Goal: Information Seeking & Learning: Learn about a topic

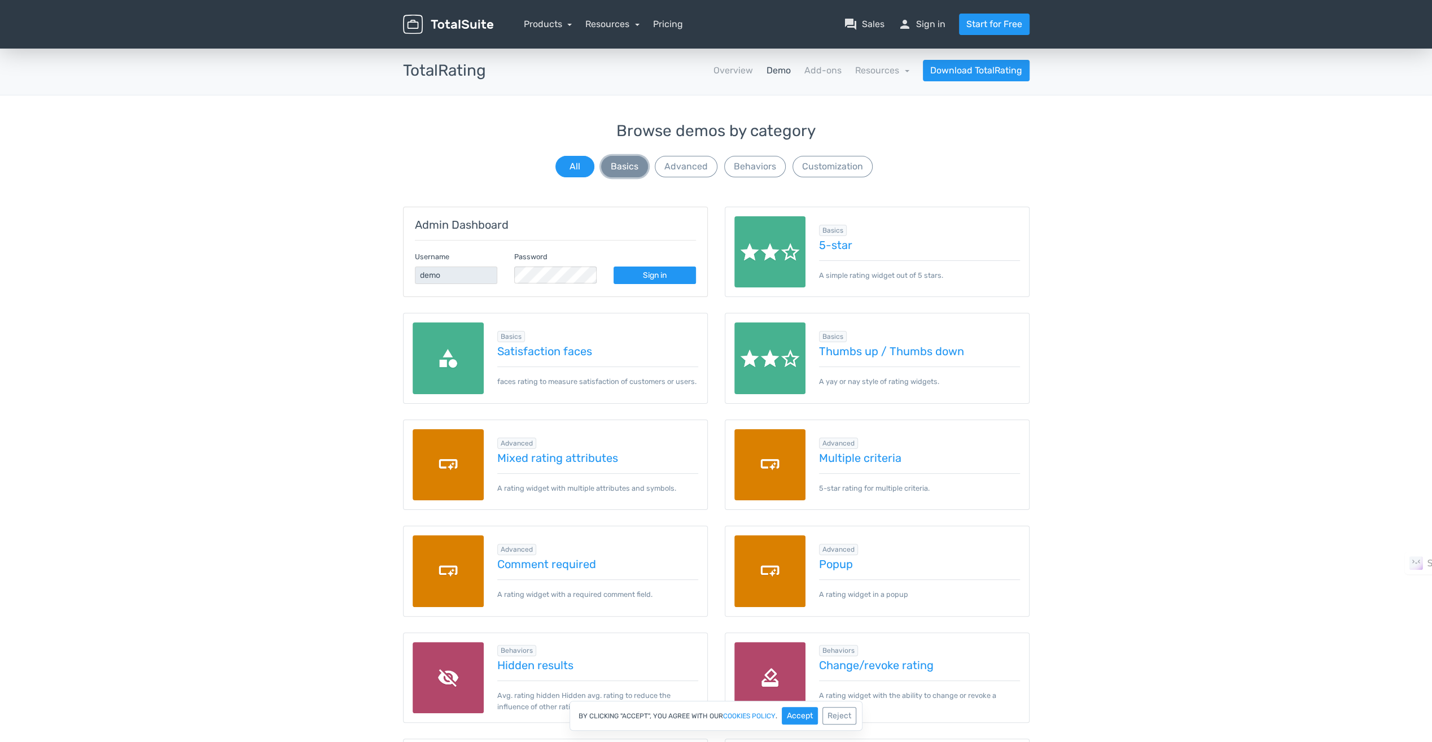
click at [632, 173] on button "Basics" at bounding box center [624, 166] width 47 height 21
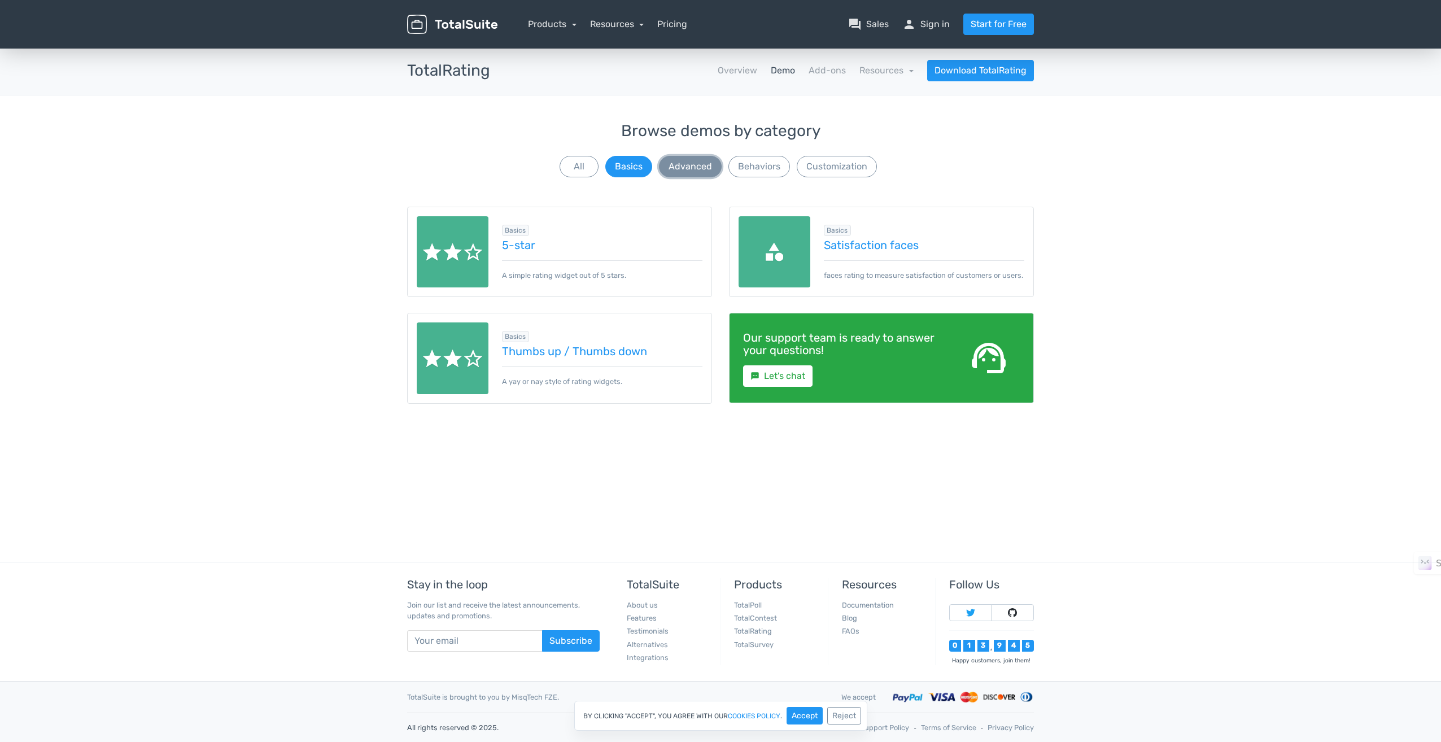
click at [694, 169] on button "Advanced" at bounding box center [690, 166] width 63 height 21
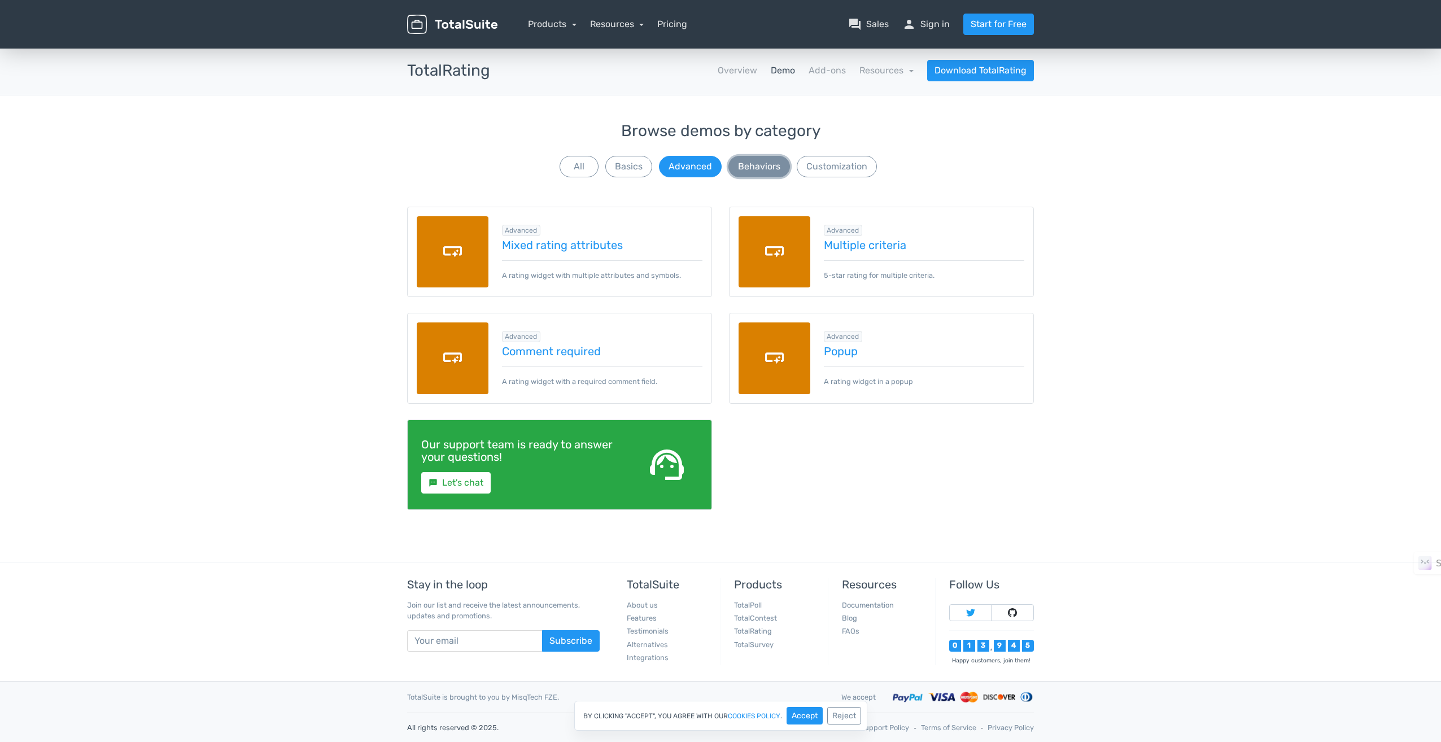
click at [763, 170] on button "Behaviors" at bounding box center [759, 166] width 62 height 21
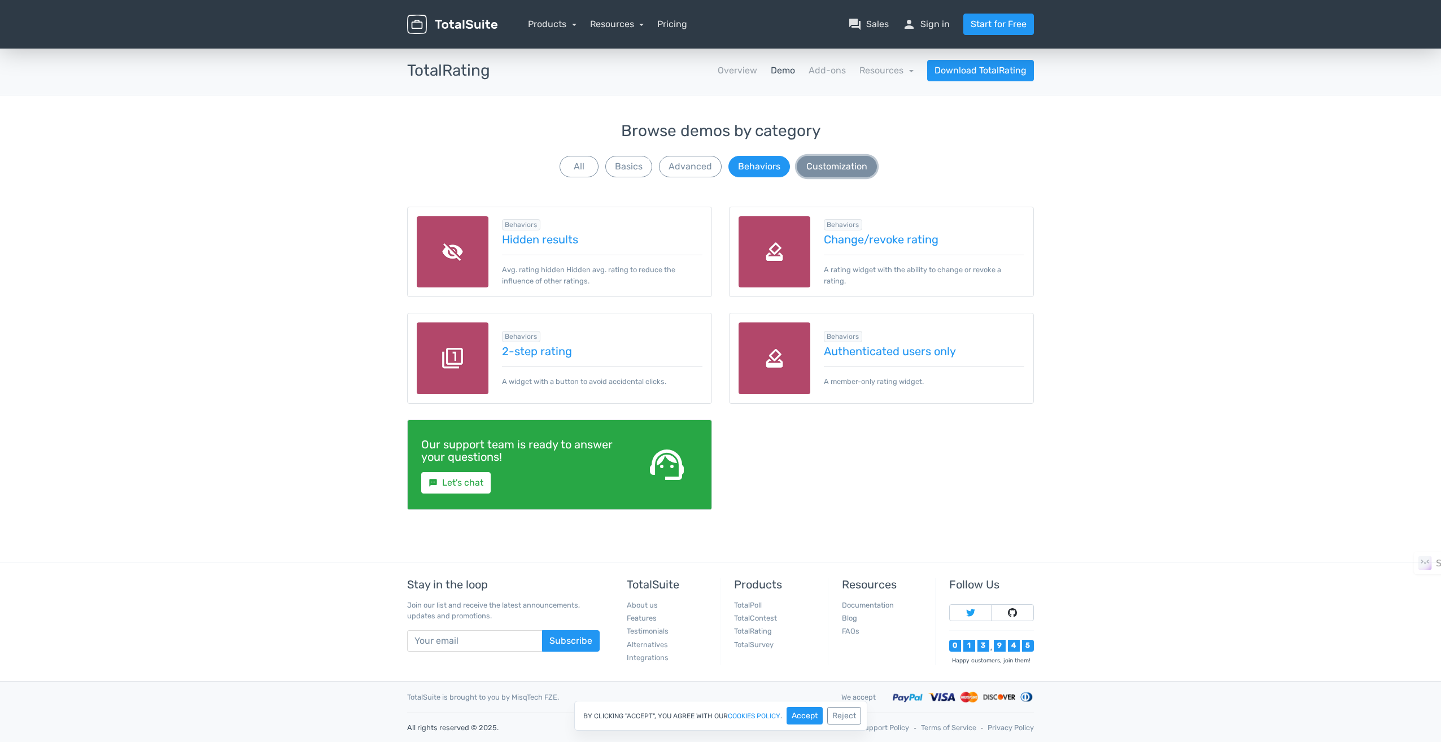
click at [817, 175] on button "Customization" at bounding box center [836, 166] width 80 height 21
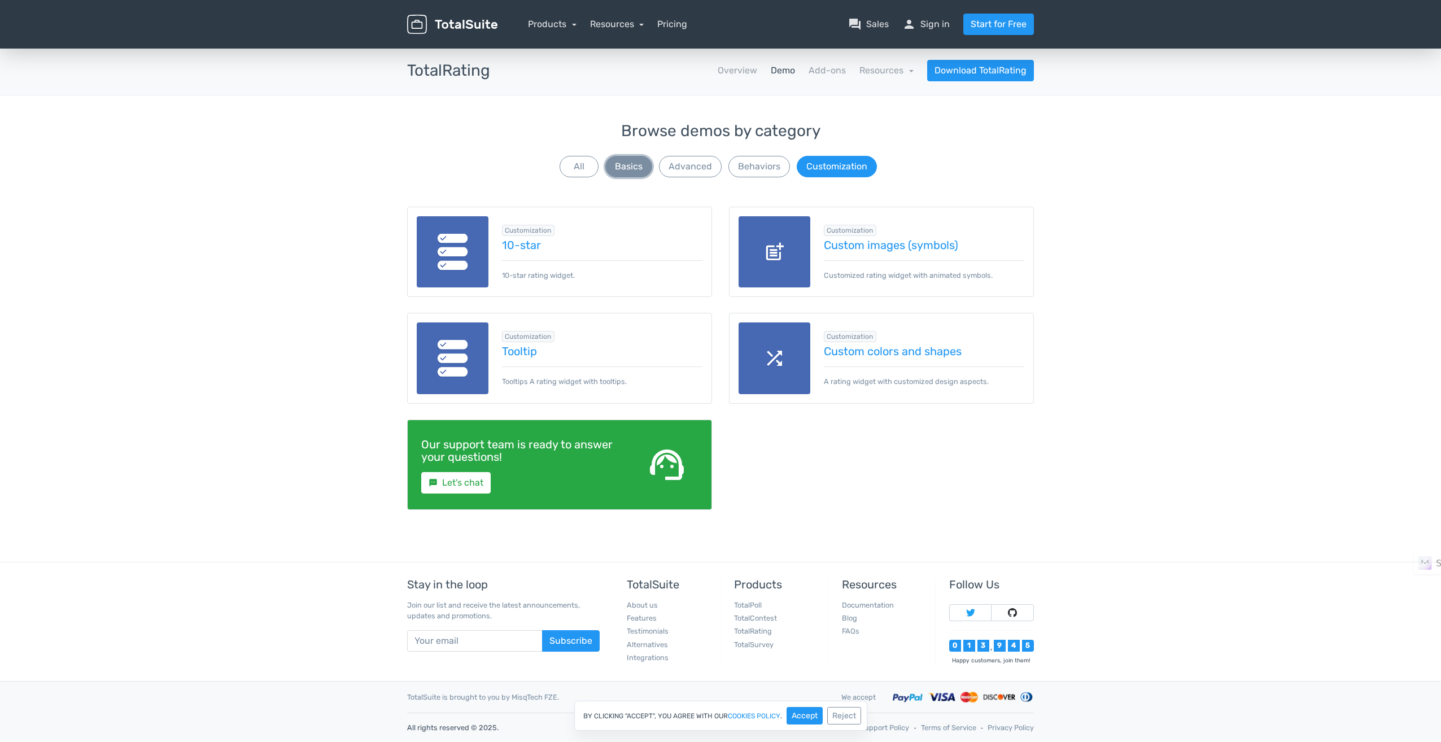
click at [621, 168] on button "Basics" at bounding box center [628, 166] width 47 height 21
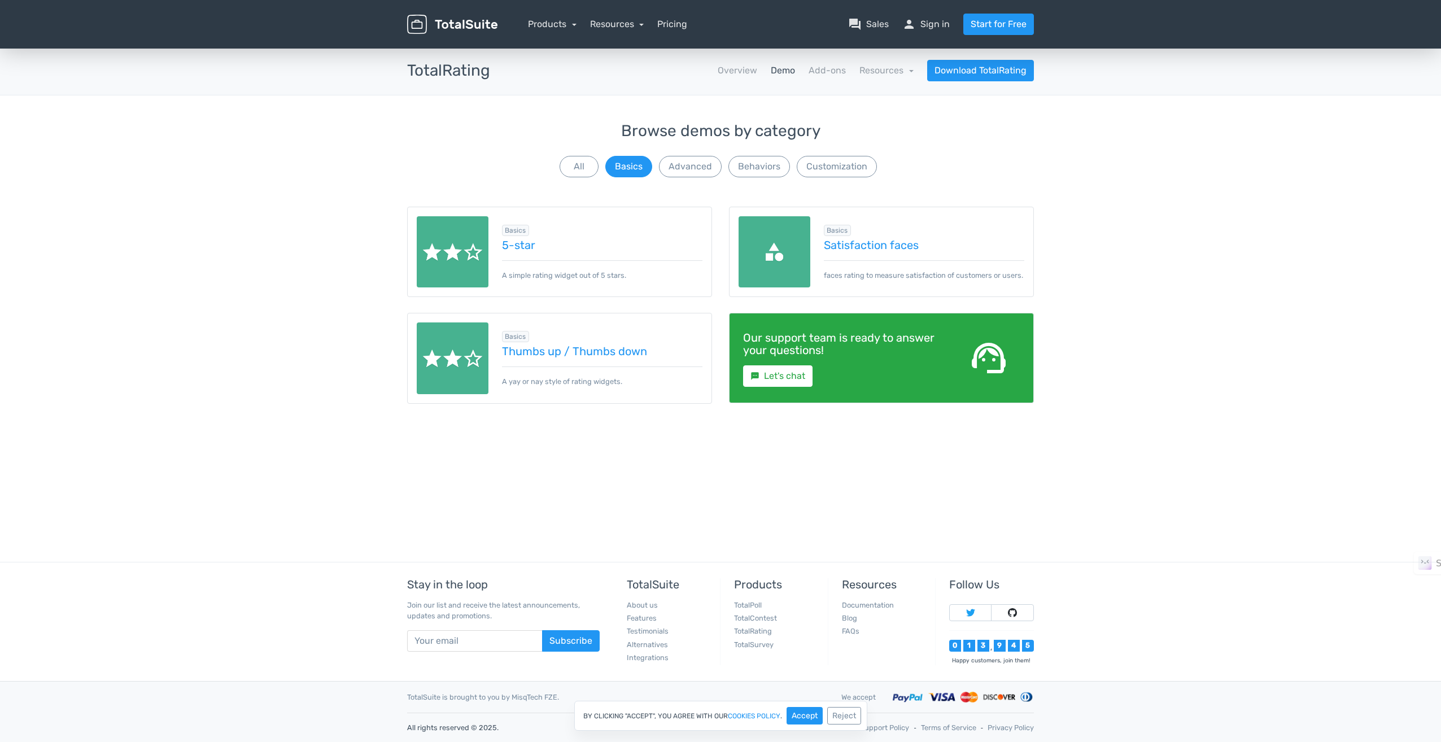
click at [471, 245] on img at bounding box center [453, 252] width 72 height 72
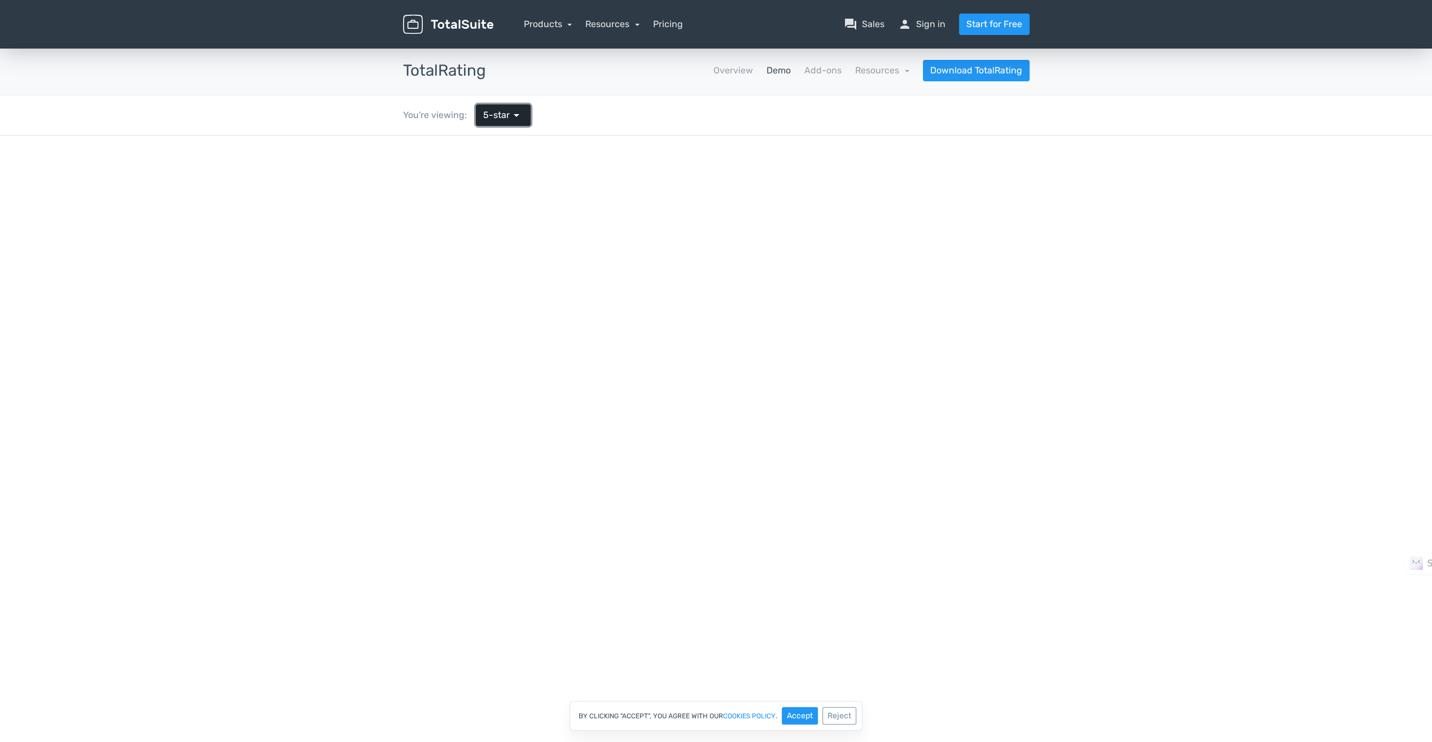
click at [488, 117] on span "5-star" at bounding box center [496, 115] width 27 height 14
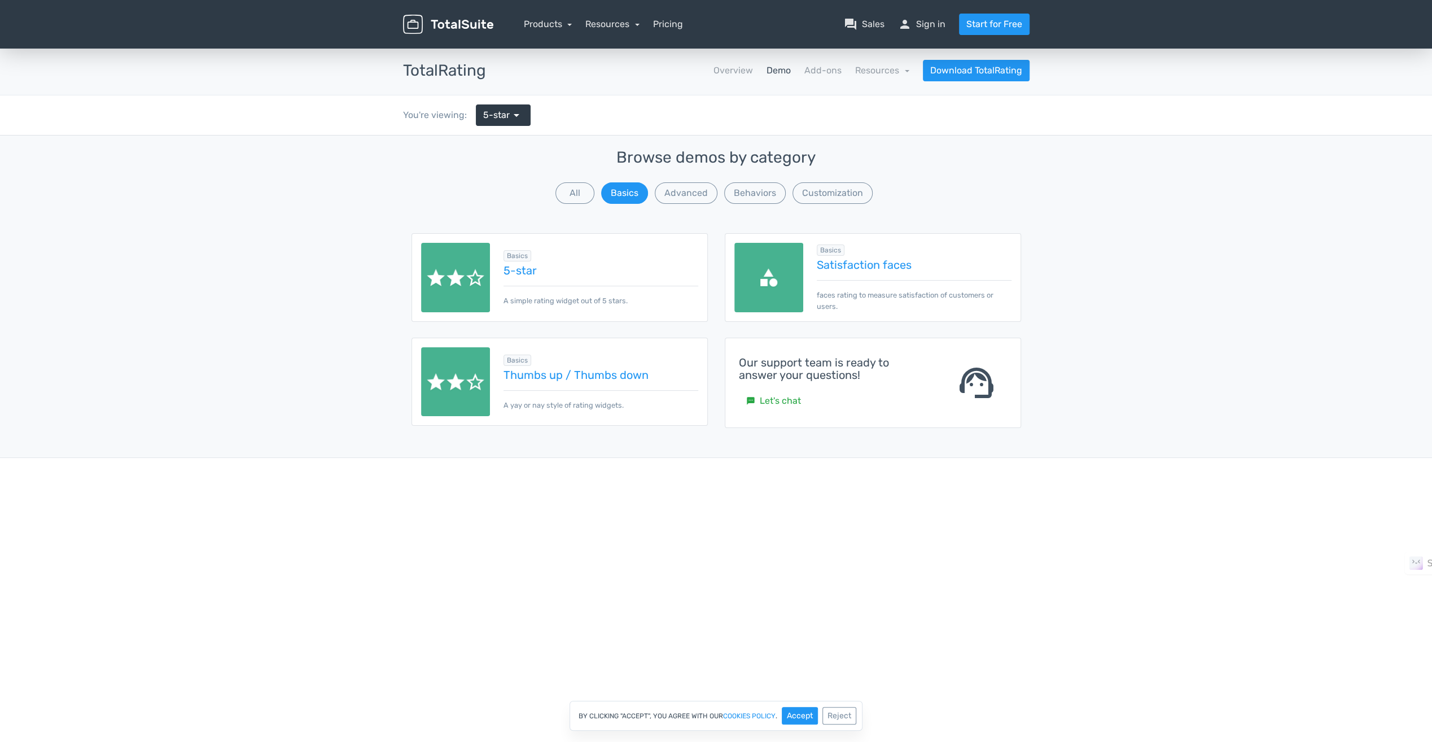
click at [760, 265] on img at bounding box center [768, 277] width 69 height 69
click at [780, 265] on img at bounding box center [768, 277] width 69 height 69
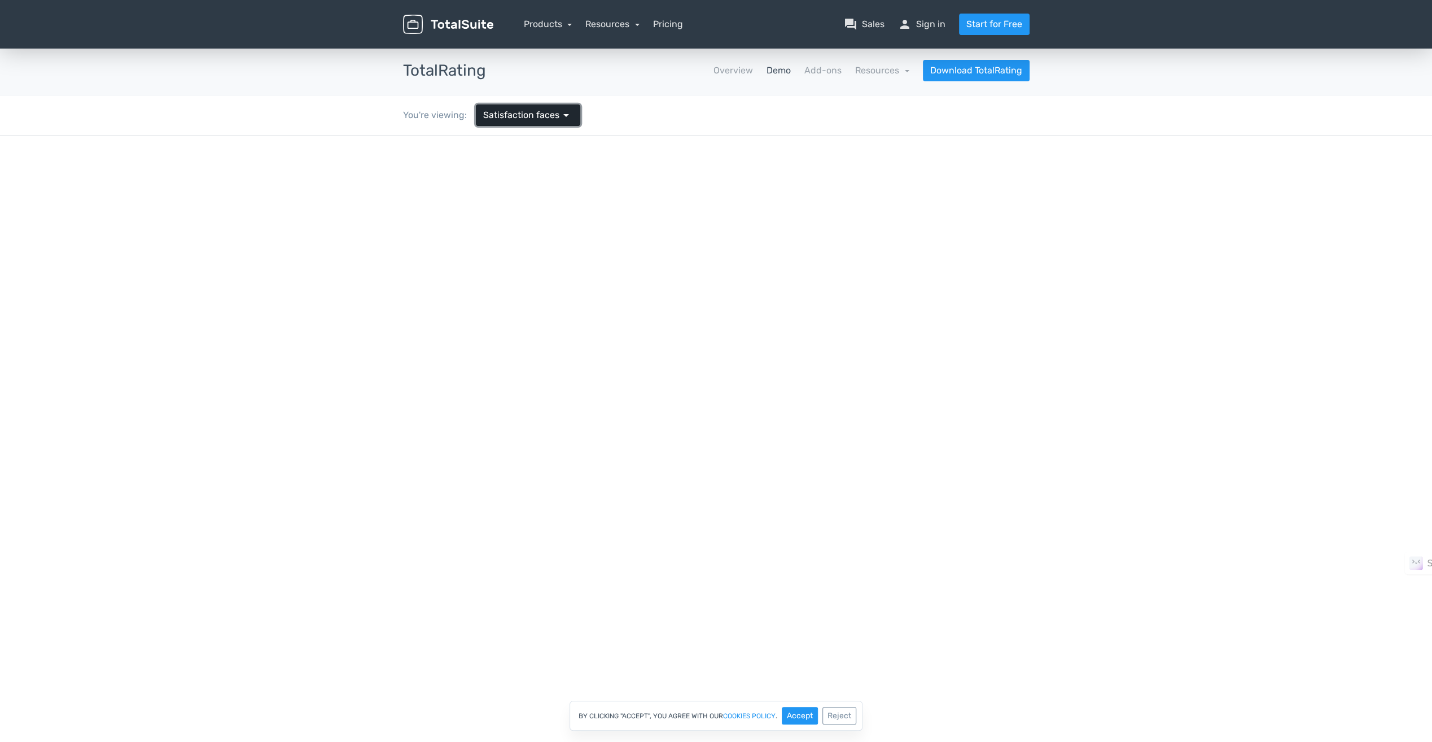
click at [511, 114] on span "Satisfaction faces" at bounding box center [521, 115] width 76 height 14
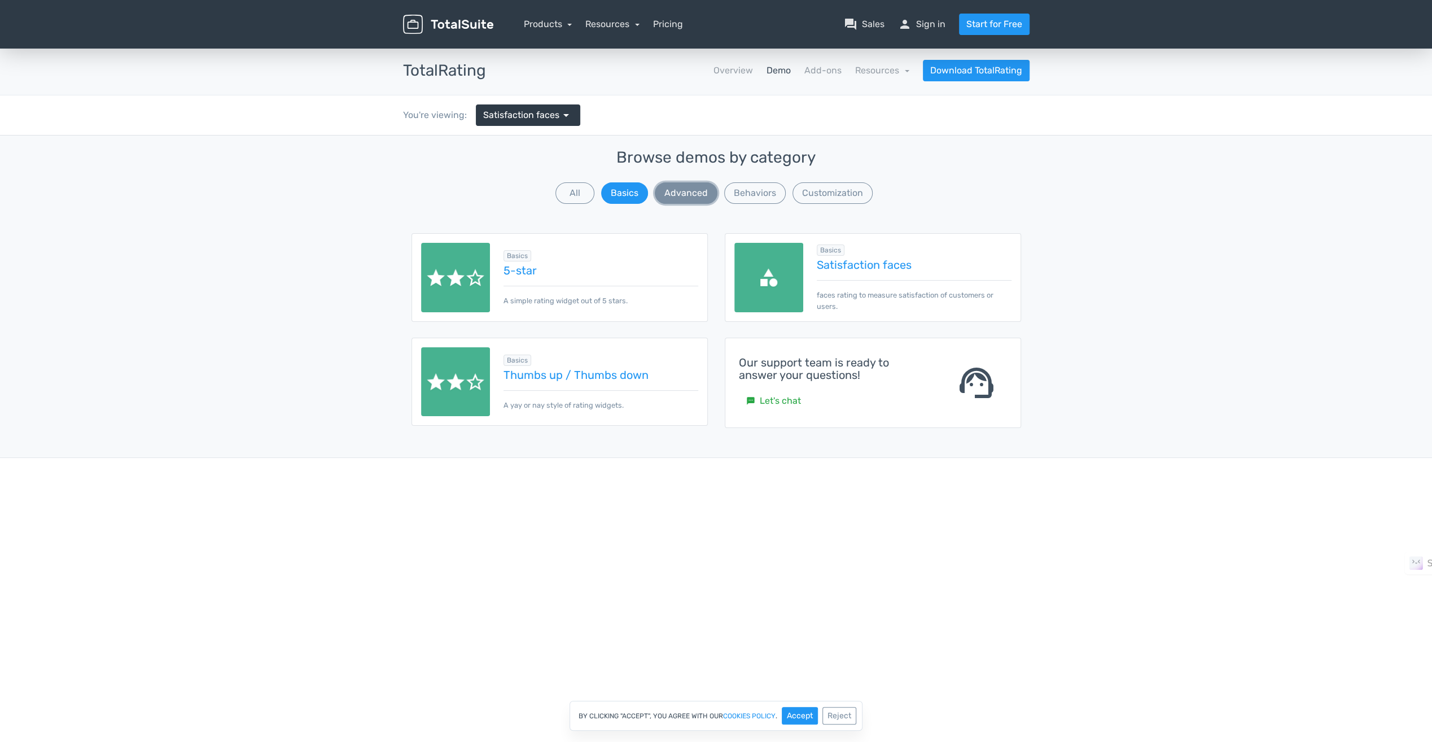
click at [707, 190] on button "Advanced" at bounding box center [686, 192] width 63 height 21
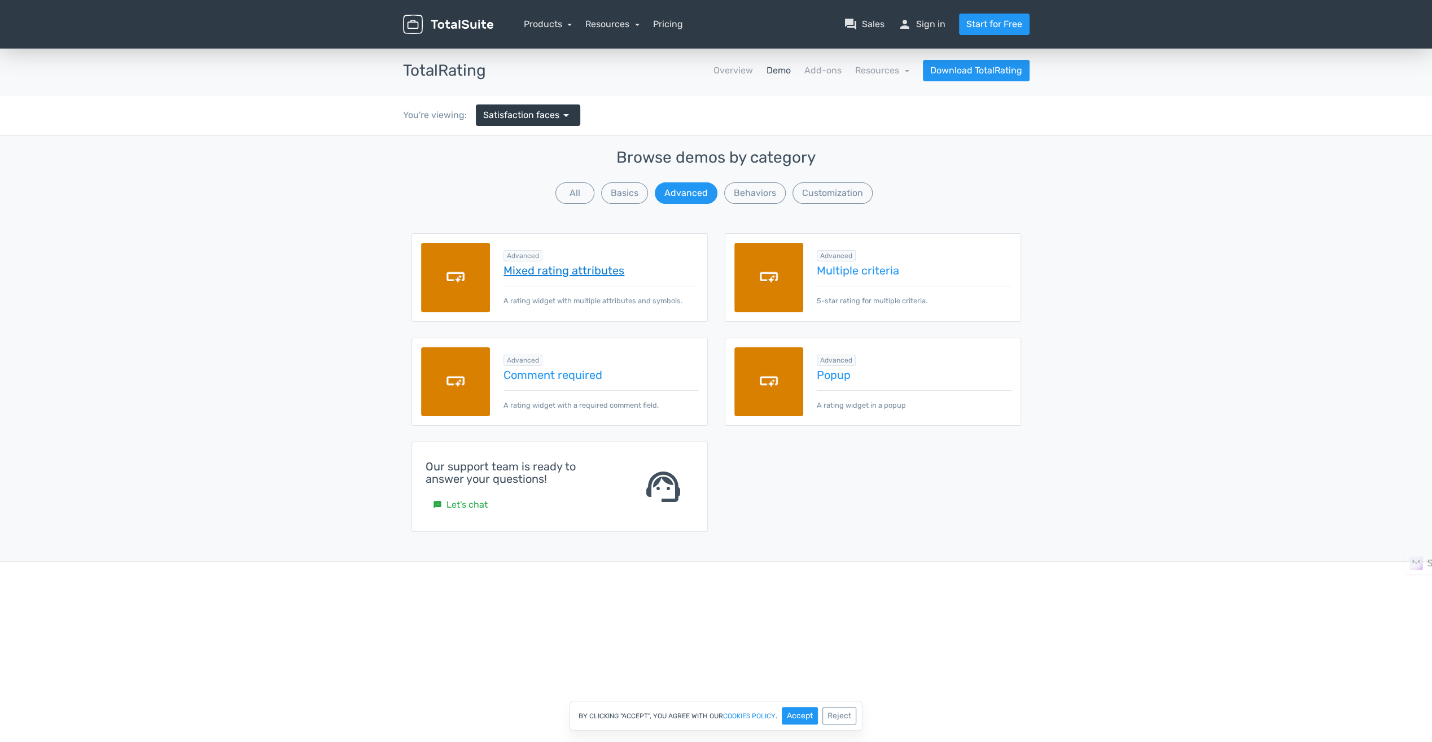
click at [577, 271] on link "Mixed rating attributes" at bounding box center [601, 270] width 194 height 12
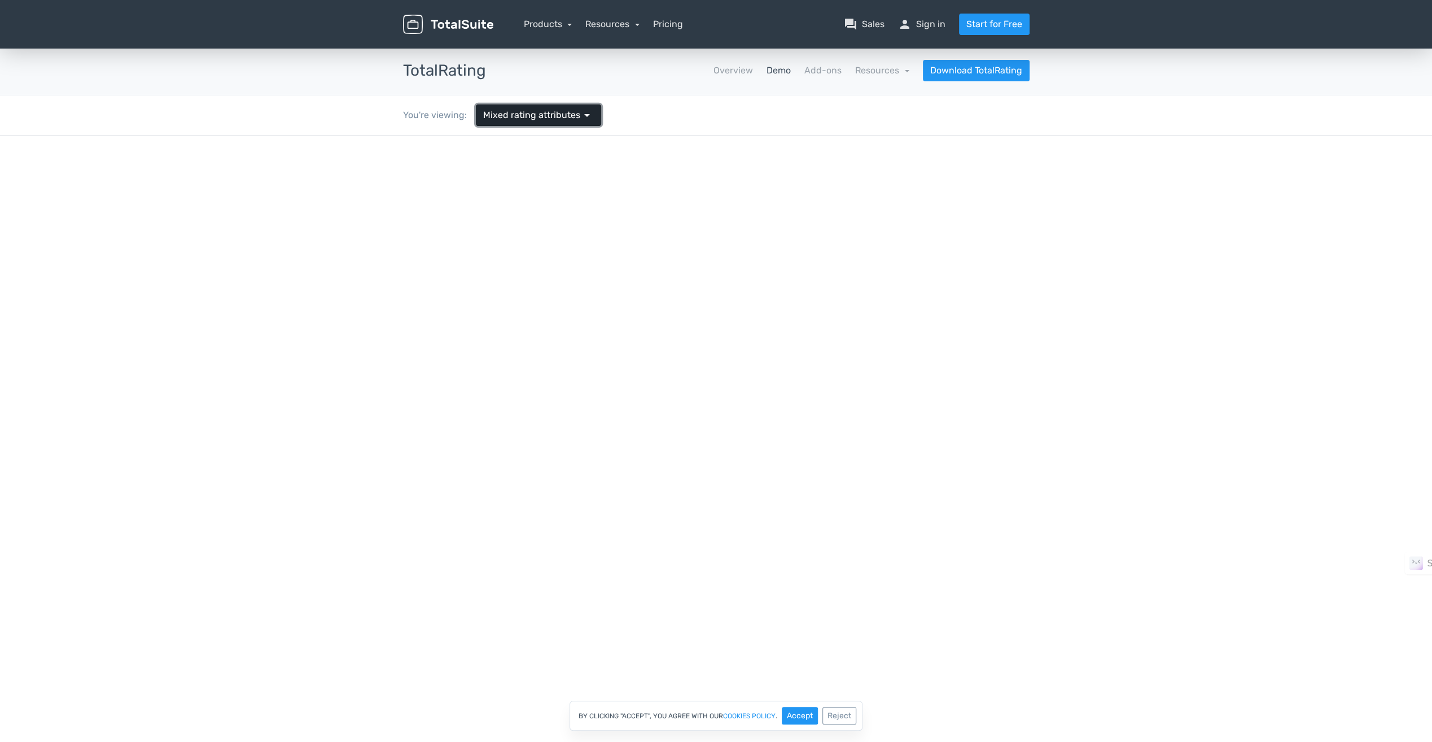
click at [551, 115] on span "Mixed rating attributes" at bounding box center [531, 115] width 97 height 14
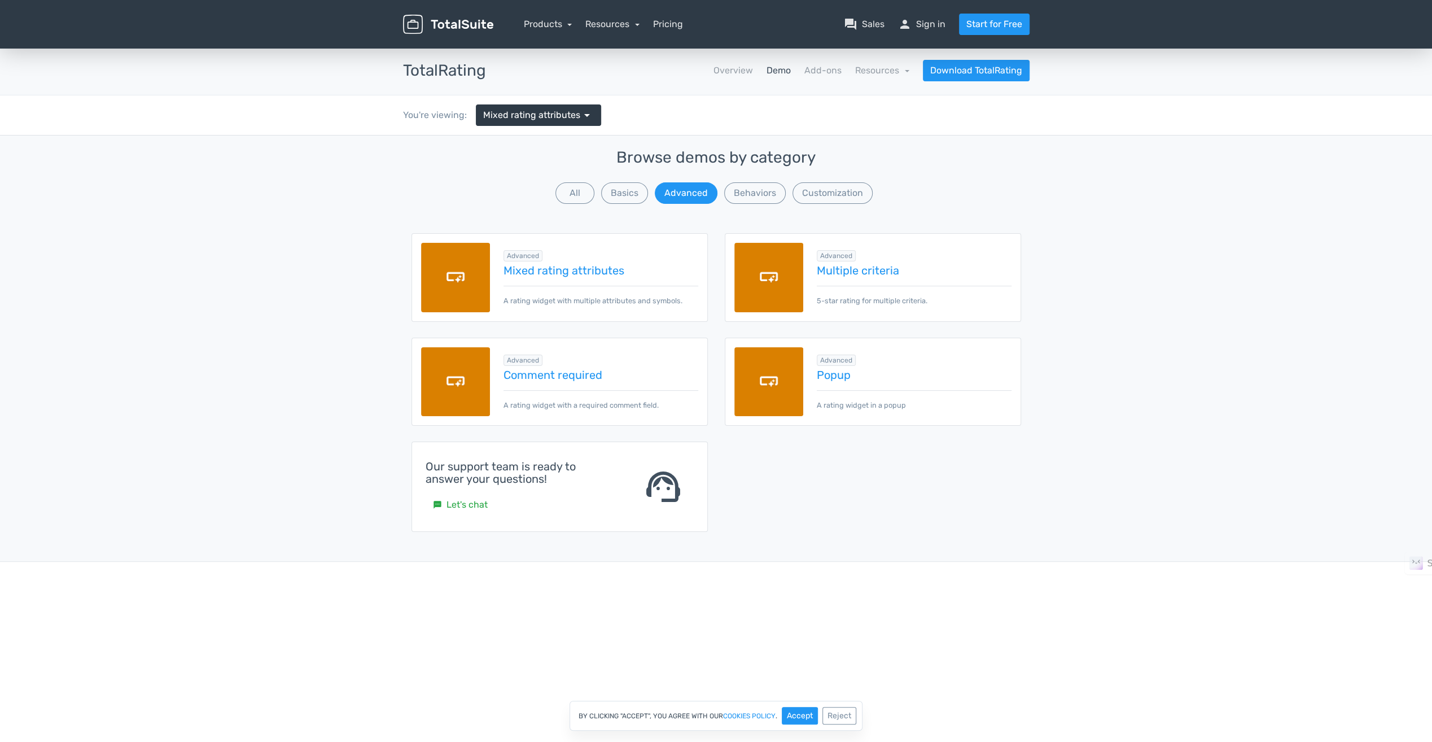
click at [781, 286] on img at bounding box center [768, 277] width 69 height 69
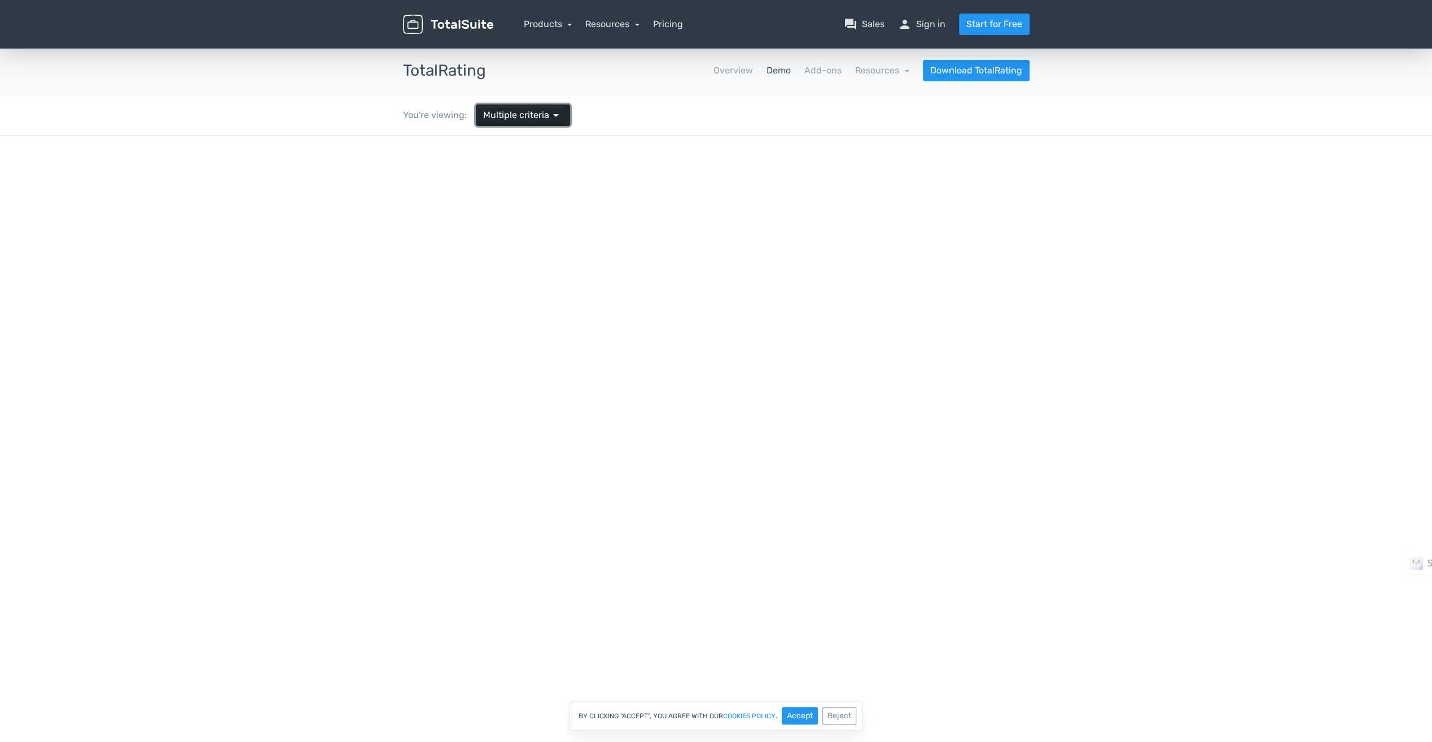
click at [513, 117] on span "Multiple criteria" at bounding box center [516, 115] width 66 height 14
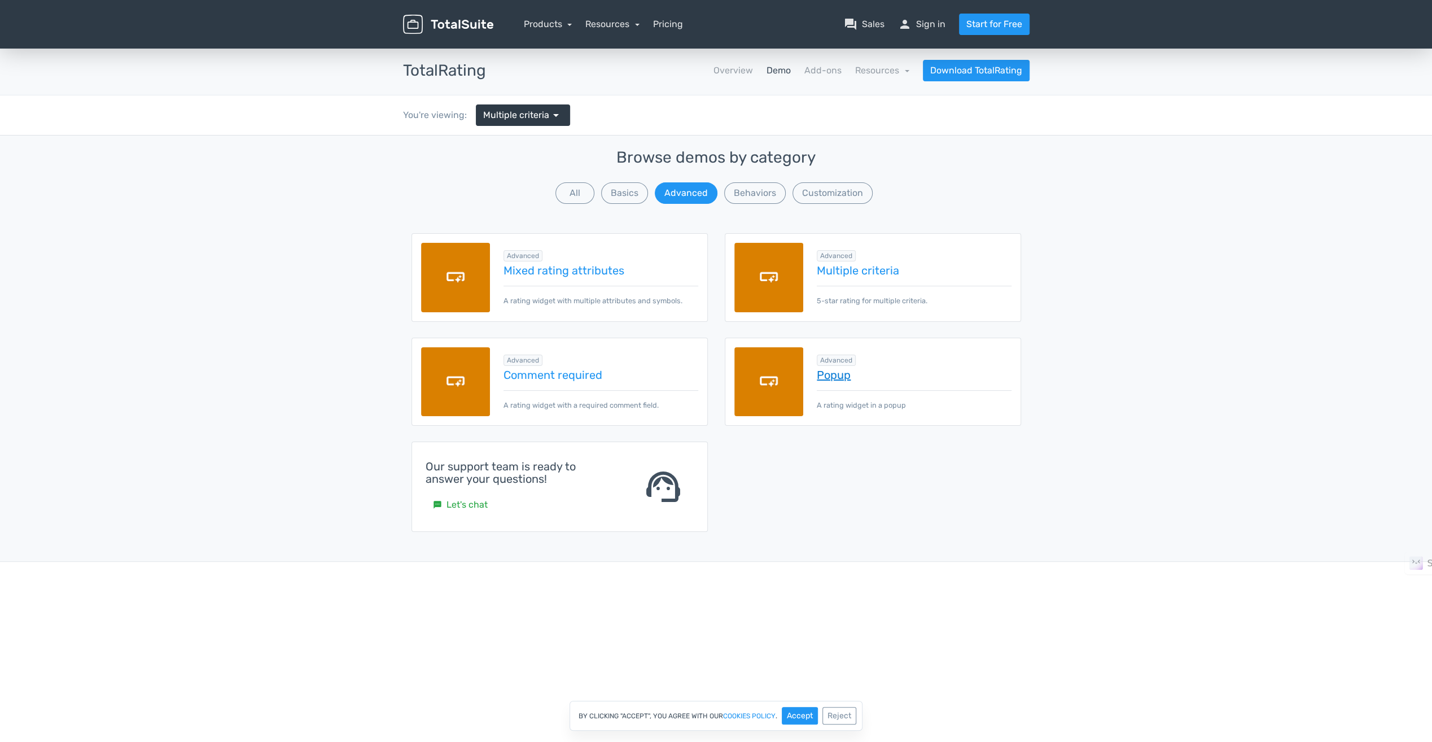
click at [822, 375] on link "Popup" at bounding box center [914, 375] width 194 height 12
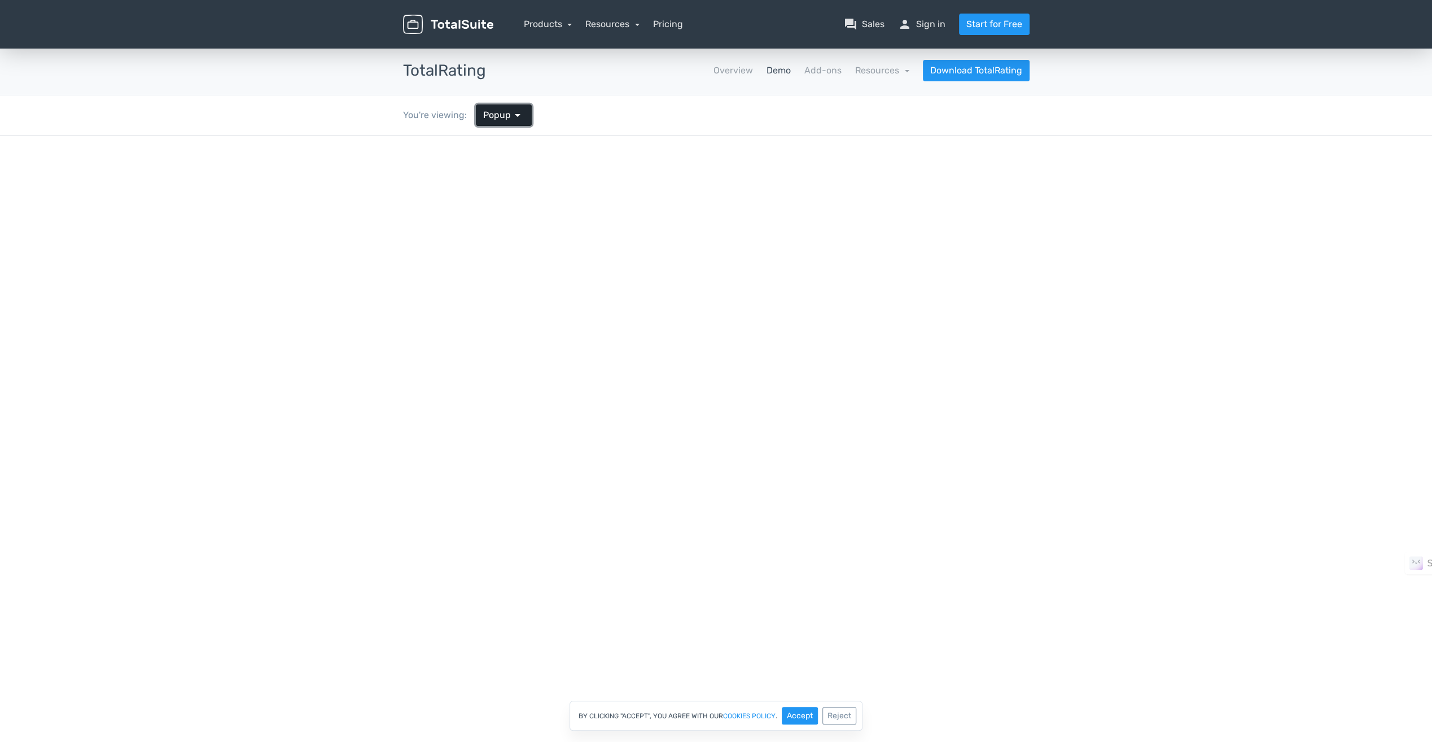
click at [513, 120] on span "arrow_drop_down" at bounding box center [518, 115] width 14 height 14
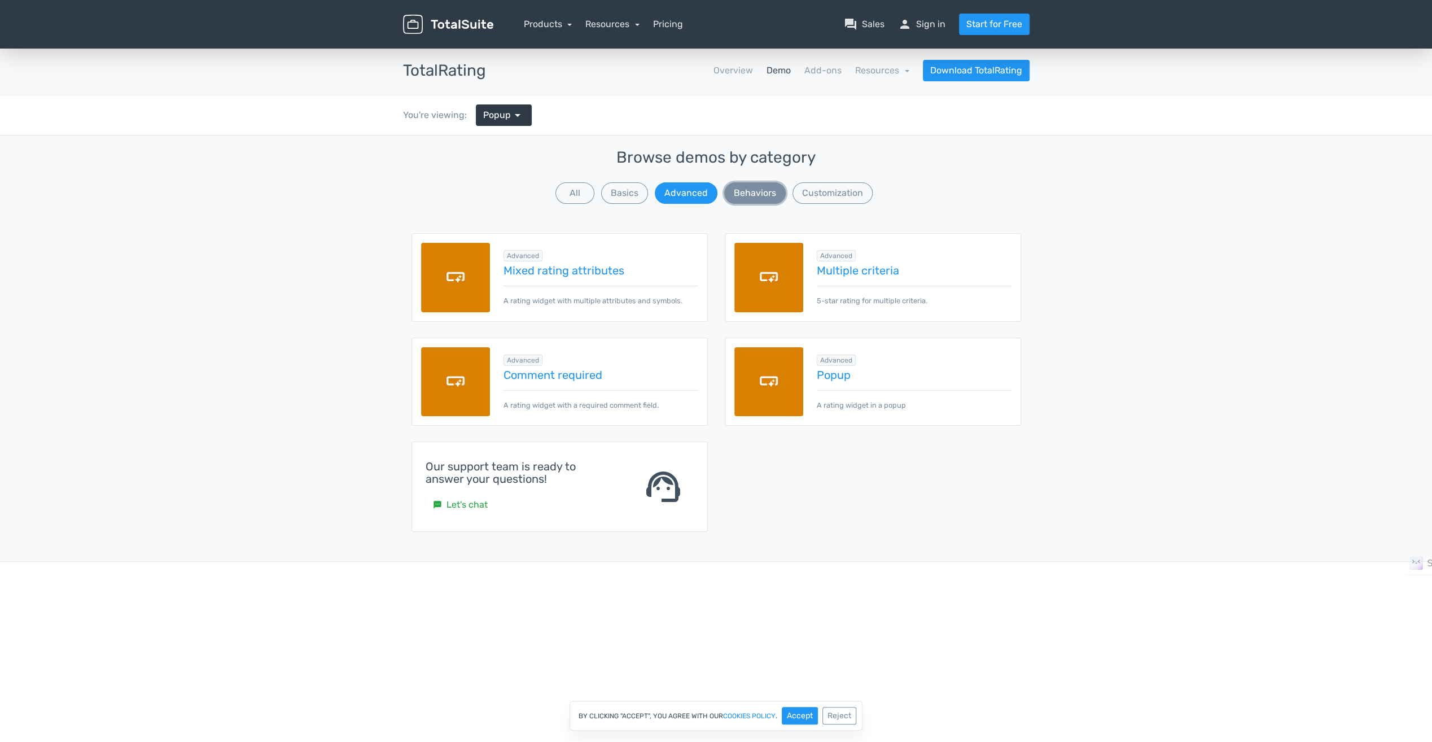
click at [780, 194] on button "Behaviors" at bounding box center [755, 192] width 62 height 21
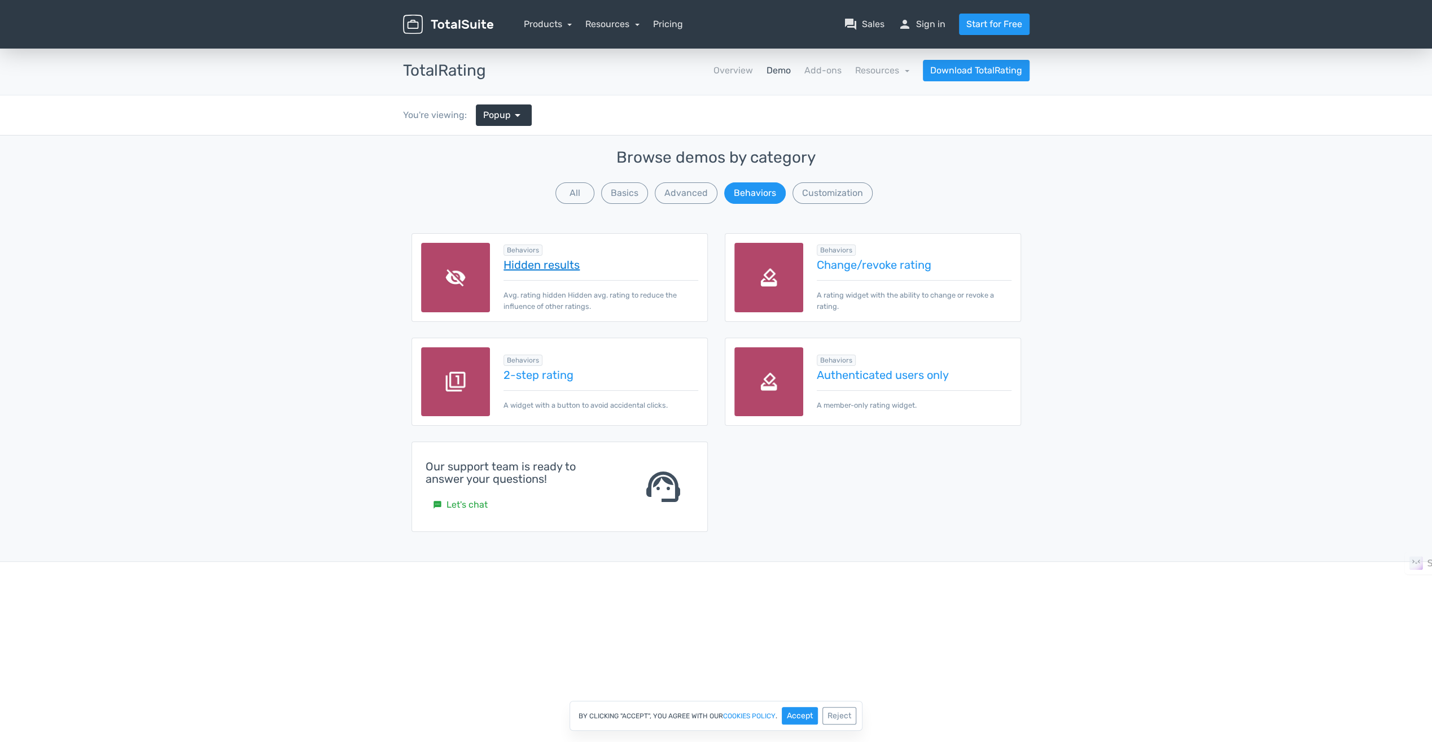
click at [549, 262] on link "Hidden results" at bounding box center [601, 265] width 194 height 12
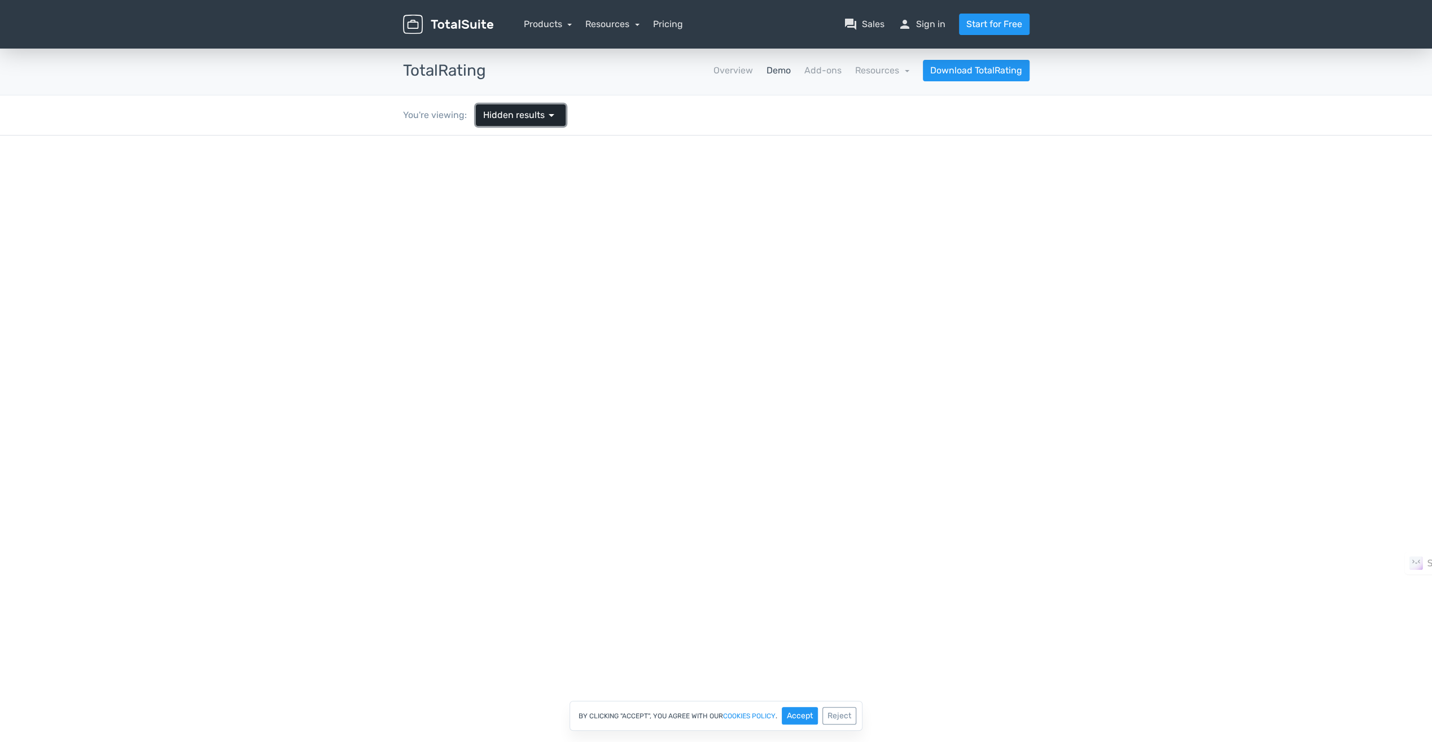
click at [553, 114] on span "arrow_drop_down" at bounding box center [552, 115] width 14 height 14
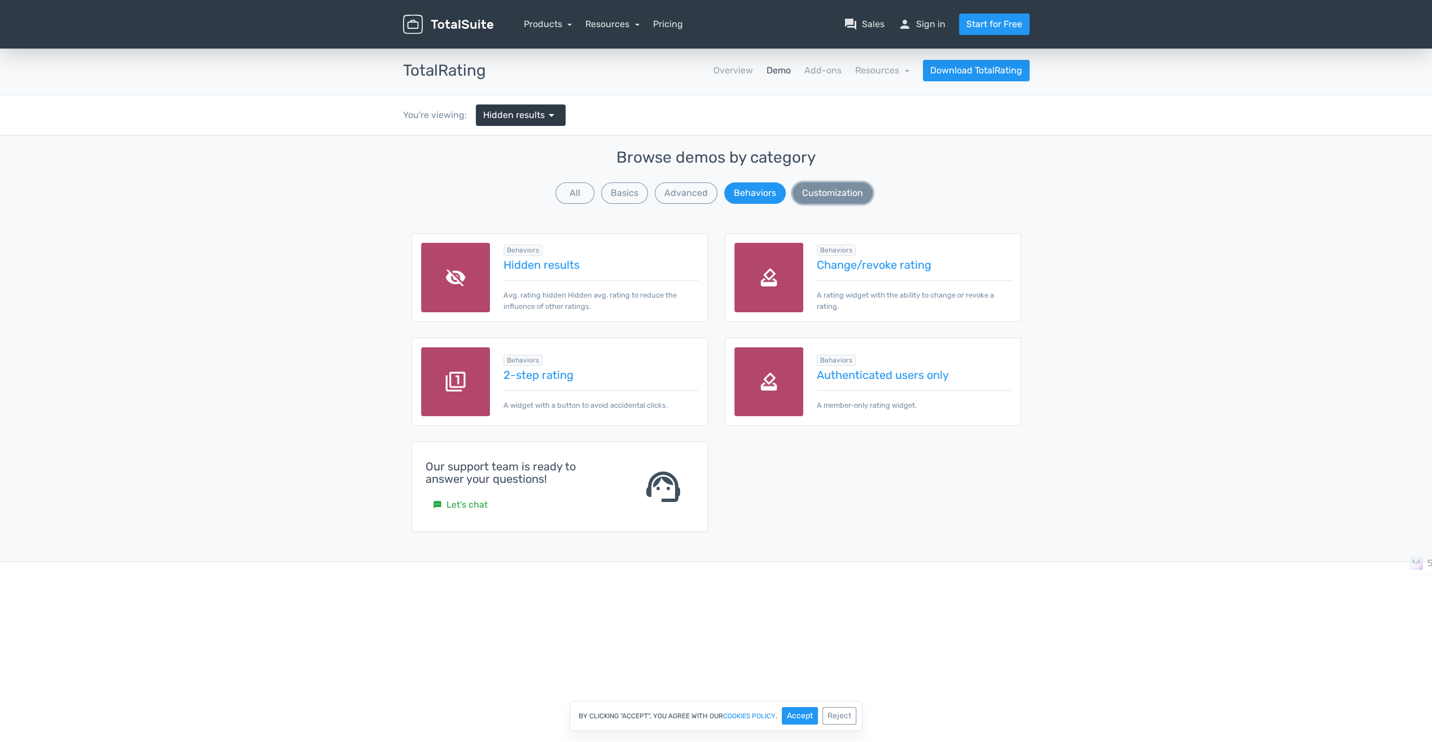
click at [847, 195] on button "Customization" at bounding box center [833, 192] width 80 height 21
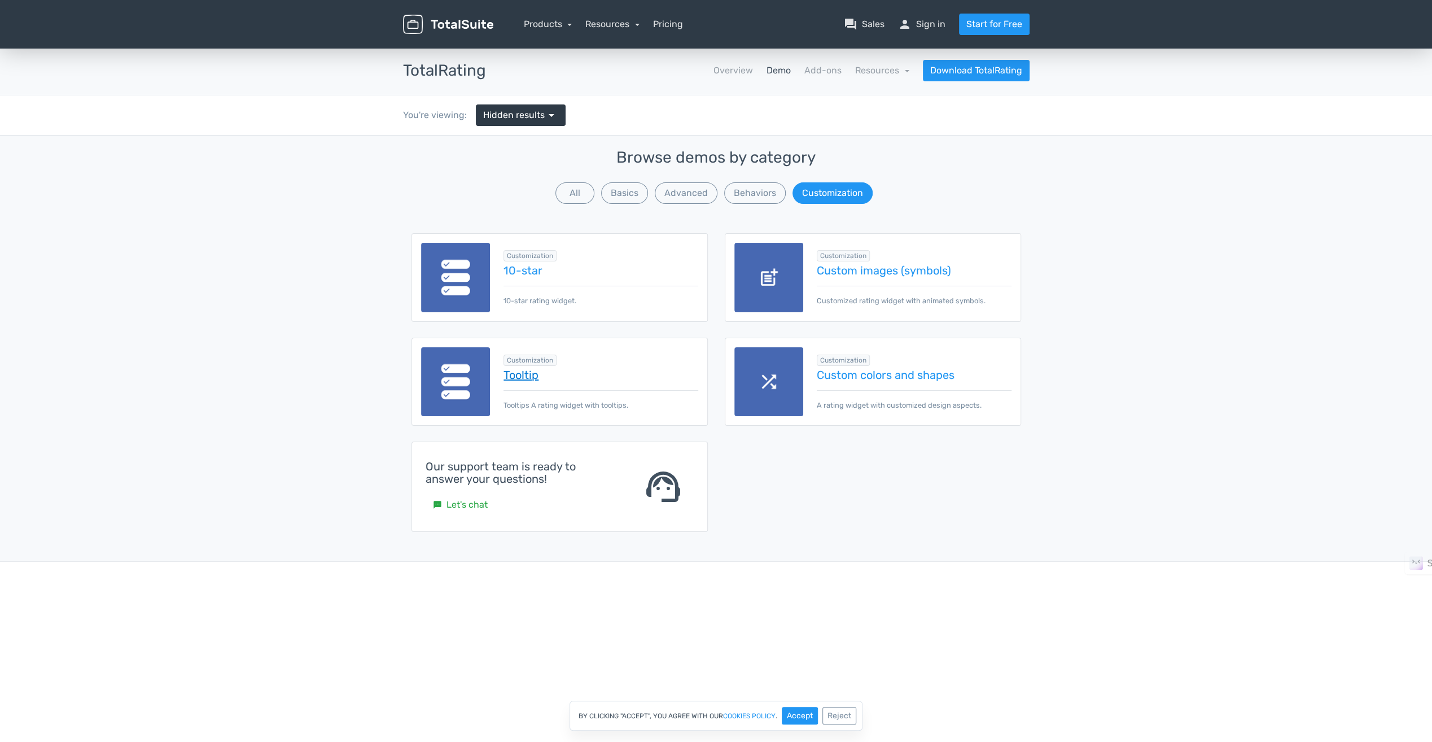
click at [512, 371] on link "Tooltip" at bounding box center [601, 375] width 194 height 12
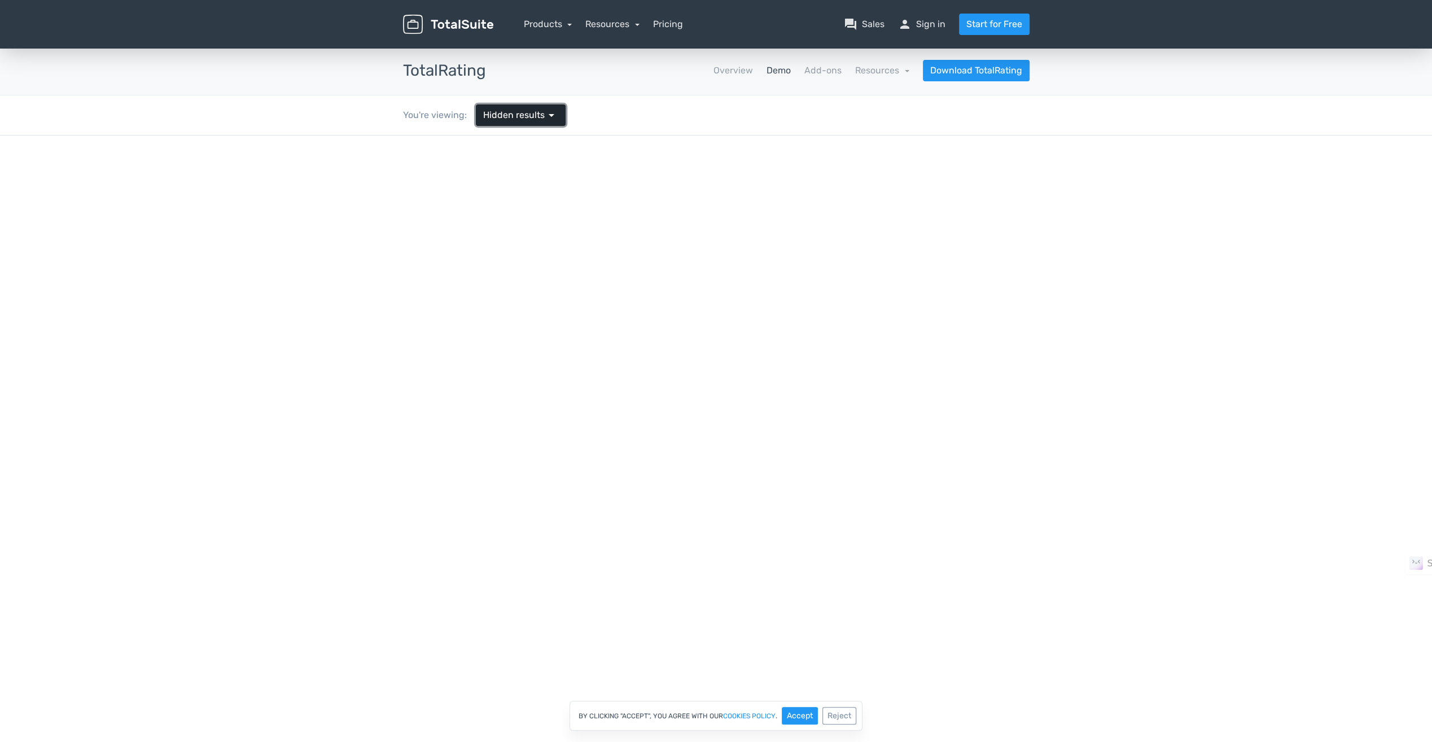
click at [541, 110] on span "Hidden results" at bounding box center [514, 115] width 62 height 14
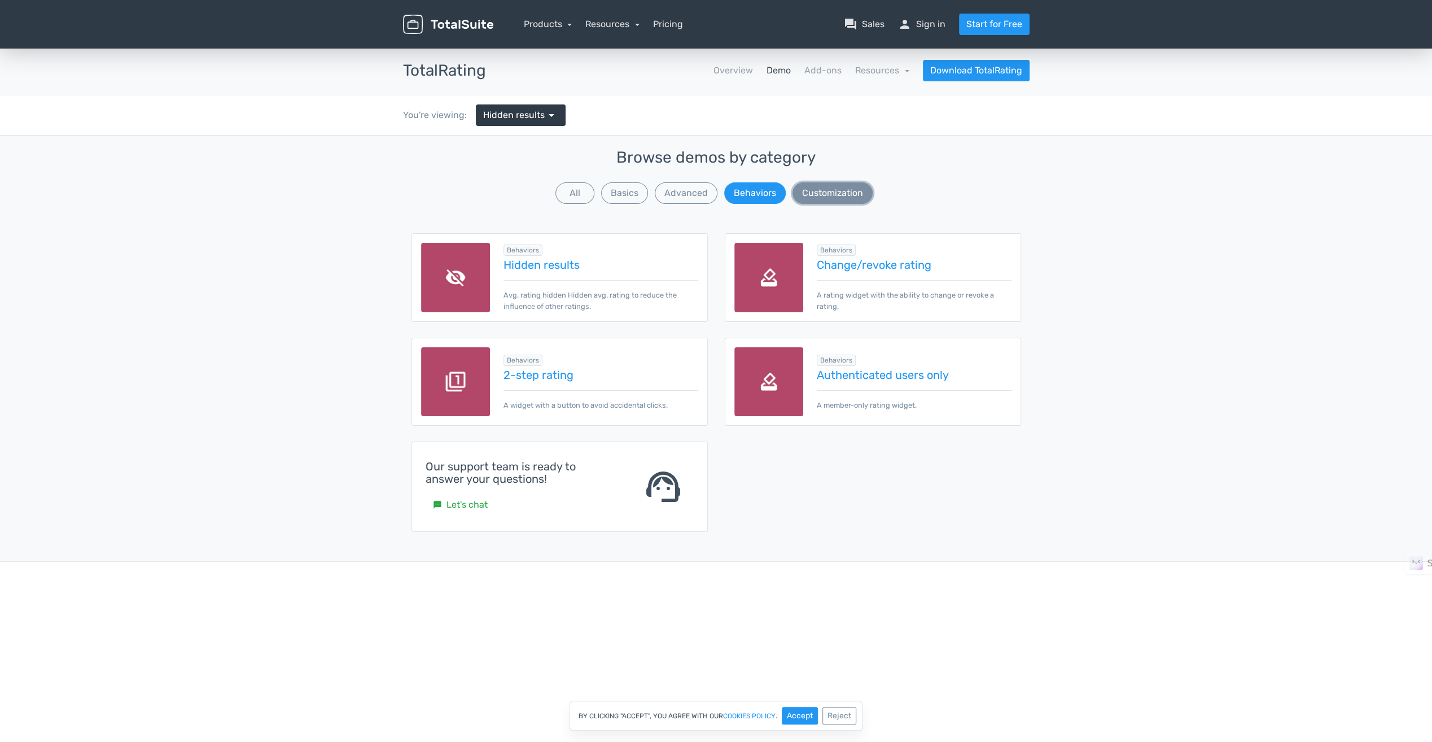
click at [837, 192] on button "Customization" at bounding box center [833, 192] width 80 height 21
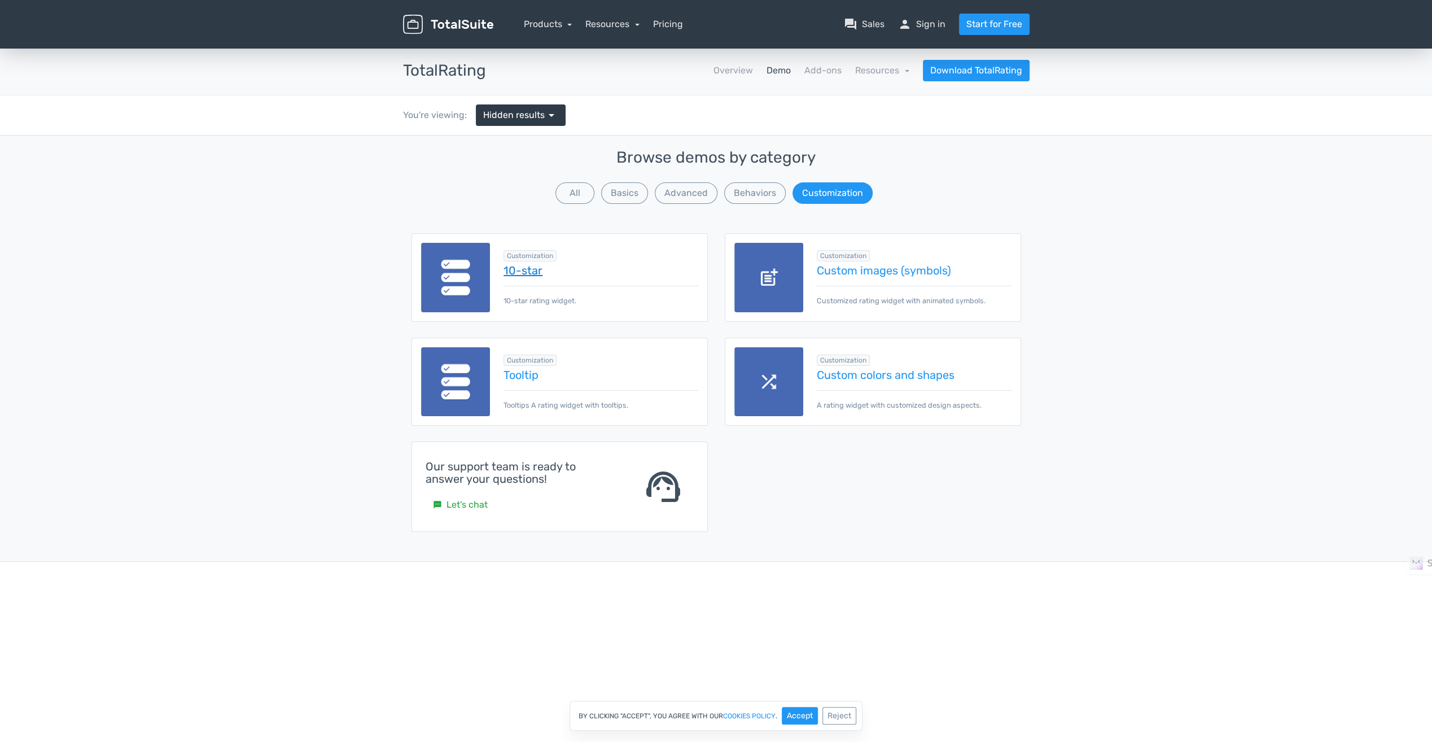
click at [540, 269] on link "10-star" at bounding box center [601, 270] width 194 height 12
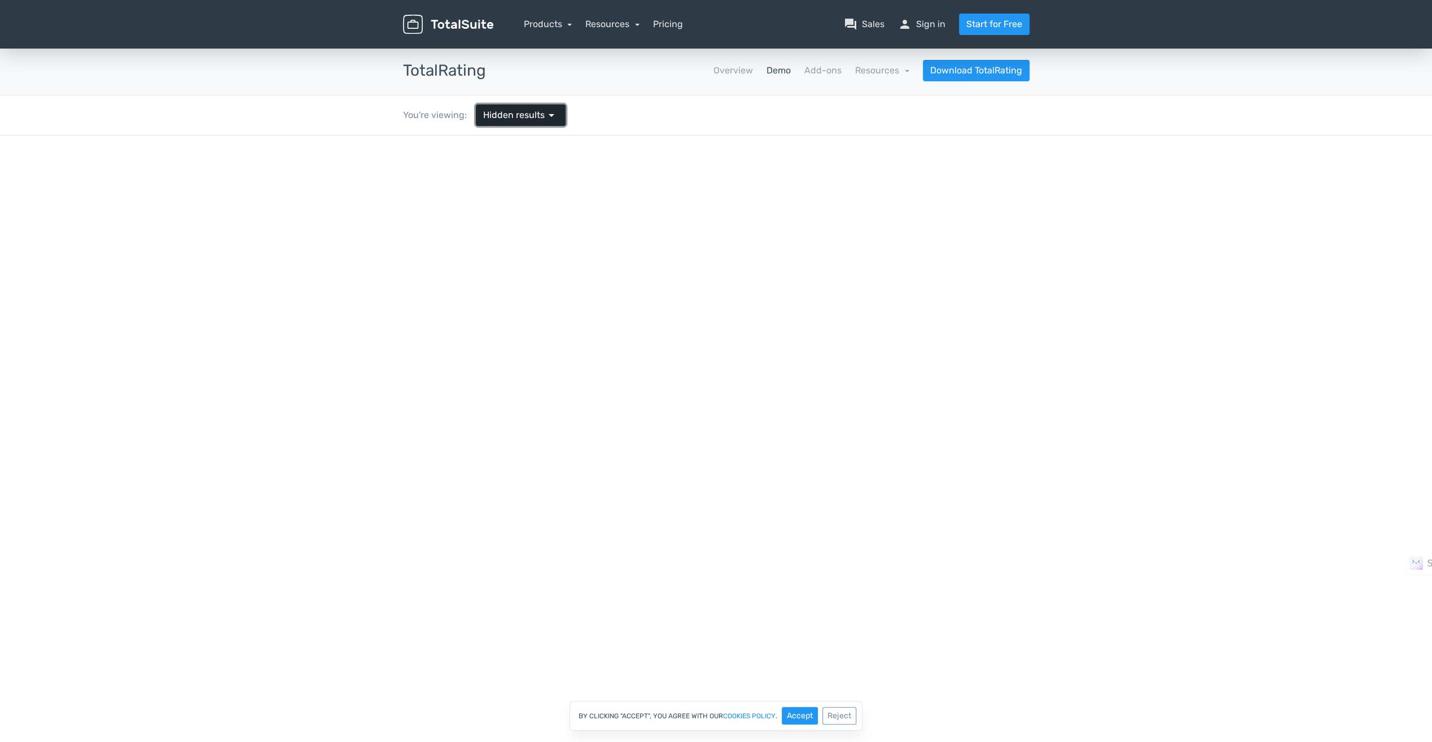
click at [483, 116] on span "Hidden results" at bounding box center [514, 115] width 62 height 14
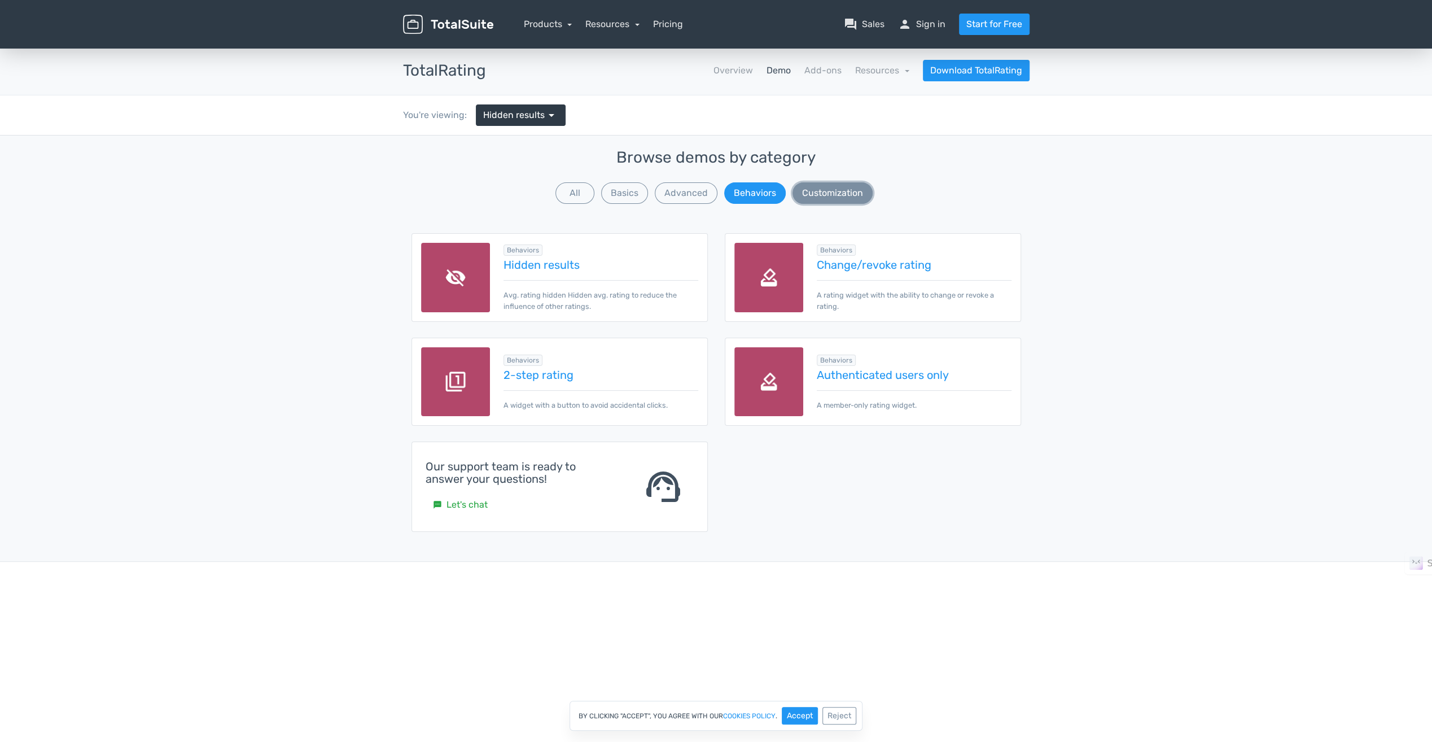
click at [813, 191] on button "Customization" at bounding box center [833, 192] width 80 height 21
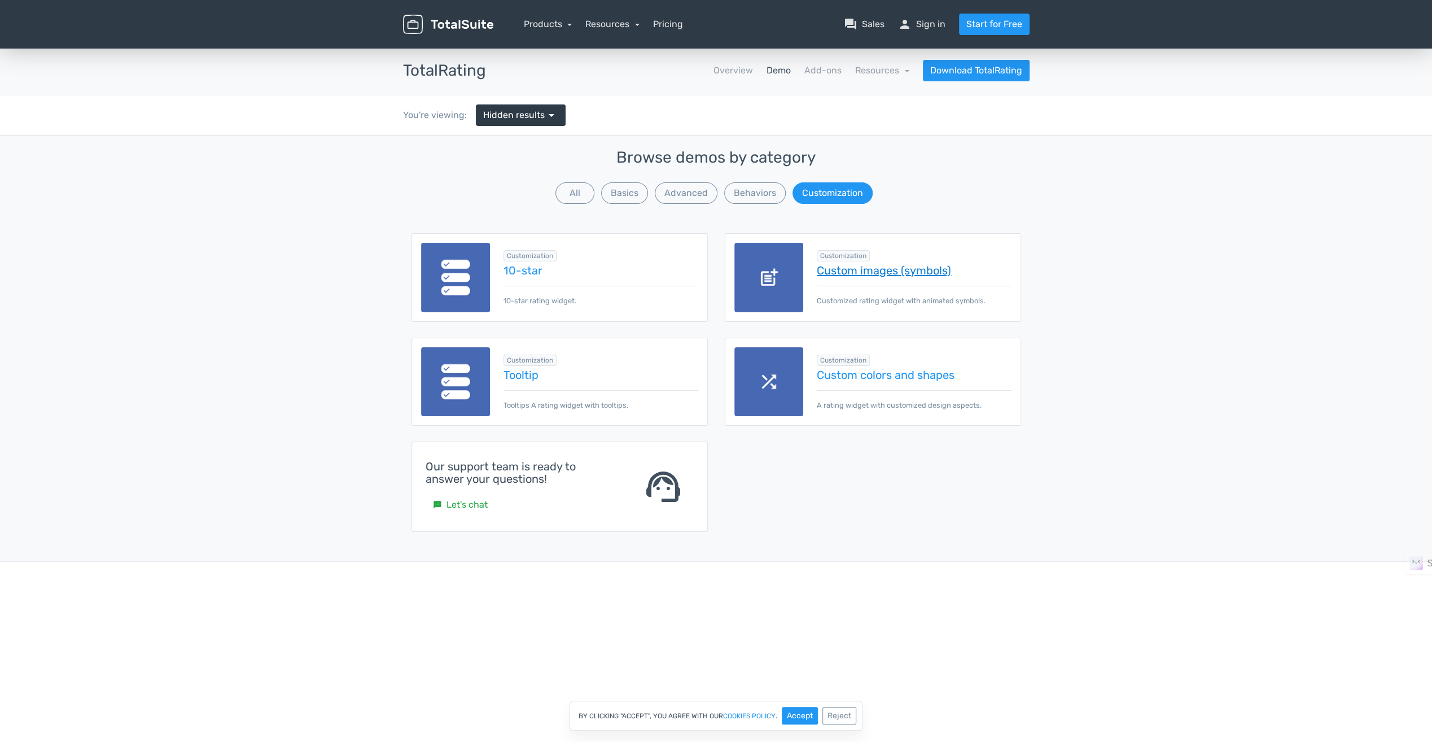
click at [859, 273] on link "Custom images (symbols)" at bounding box center [914, 270] width 194 height 12
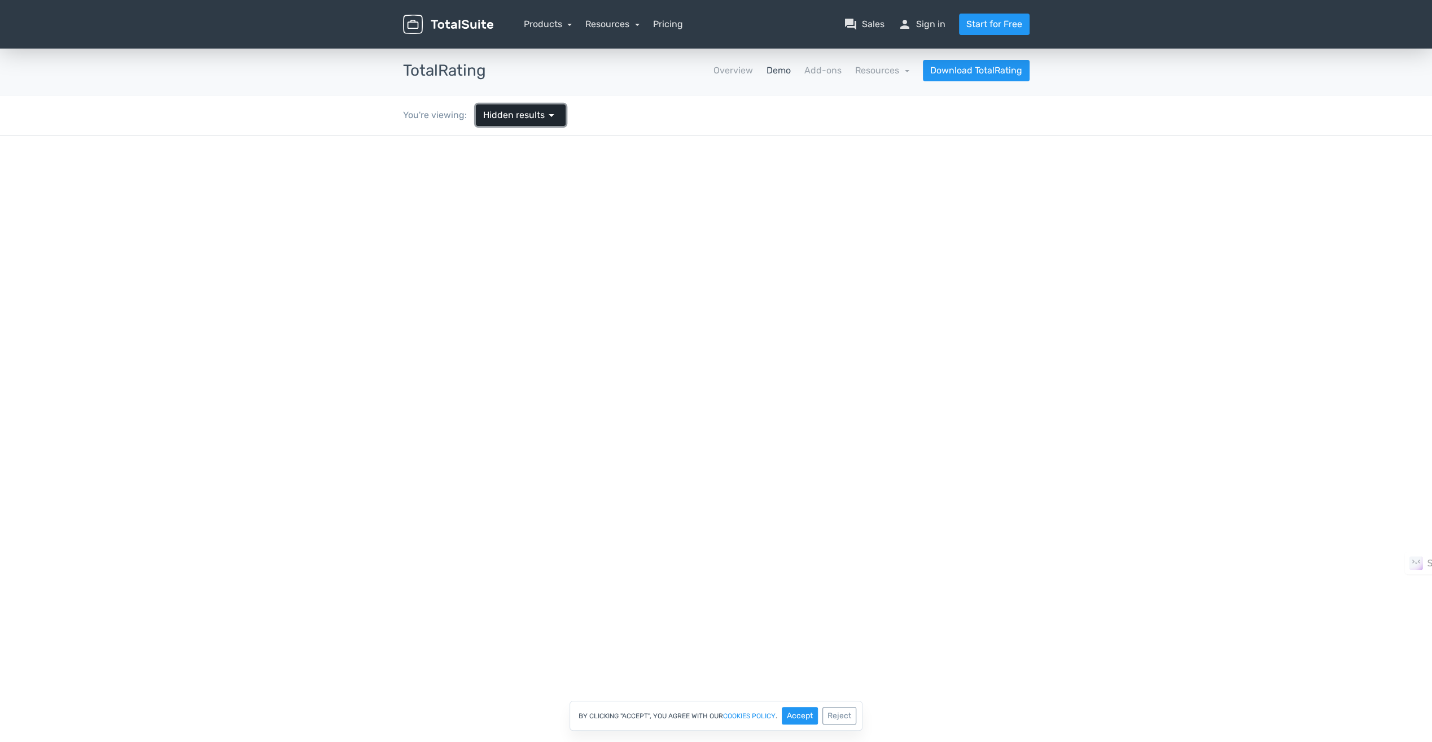
click at [508, 118] on span "Hidden results" at bounding box center [514, 115] width 62 height 14
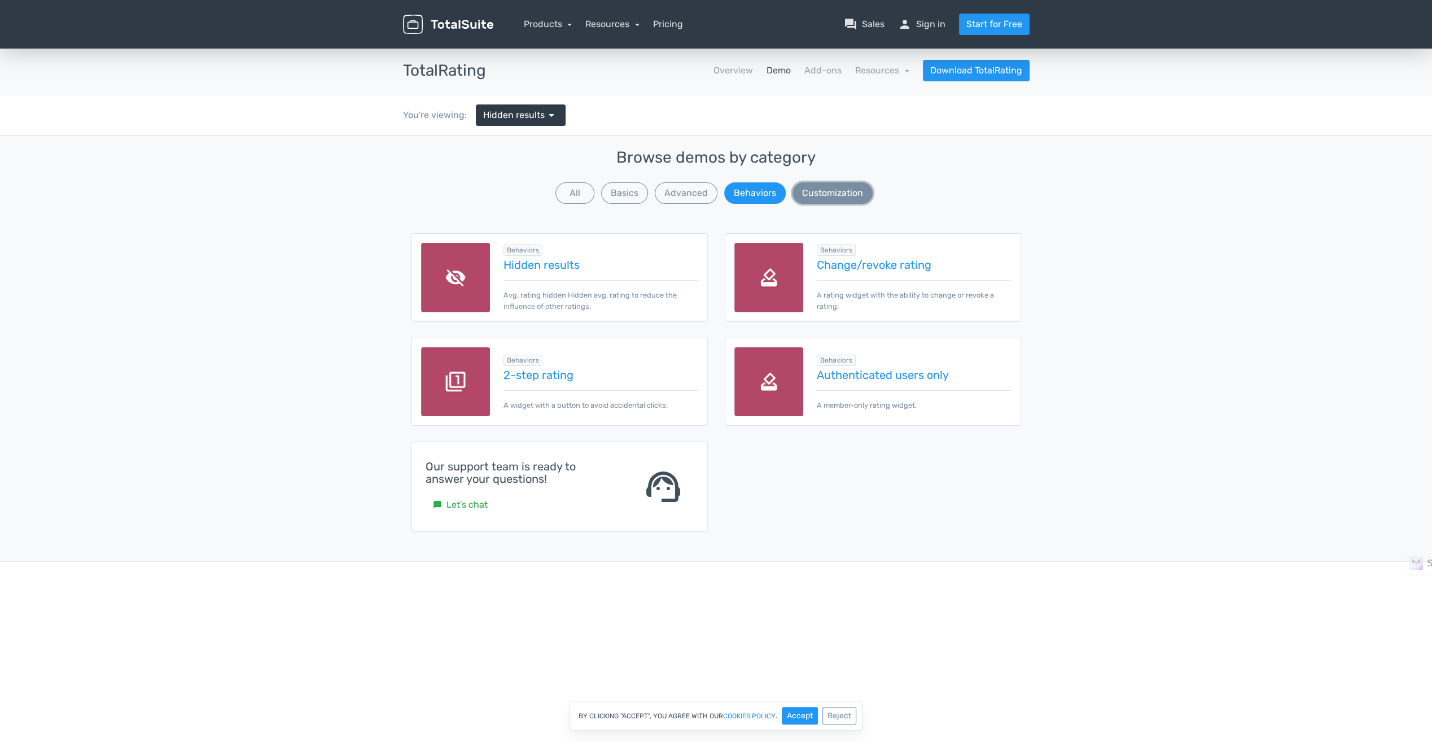
click at [814, 193] on button "Customization" at bounding box center [833, 192] width 80 height 21
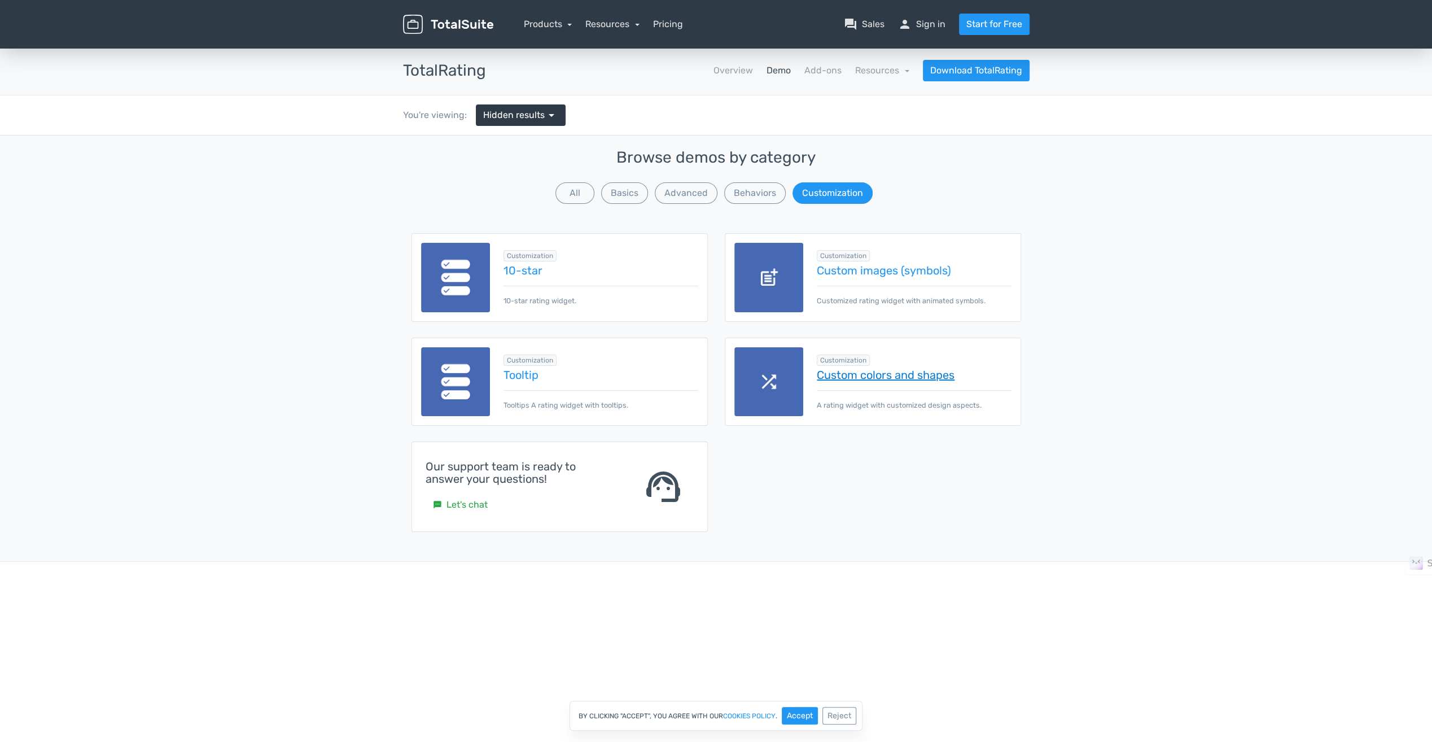
click at [905, 369] on link "Custom colors and shapes" at bounding box center [914, 375] width 194 height 12
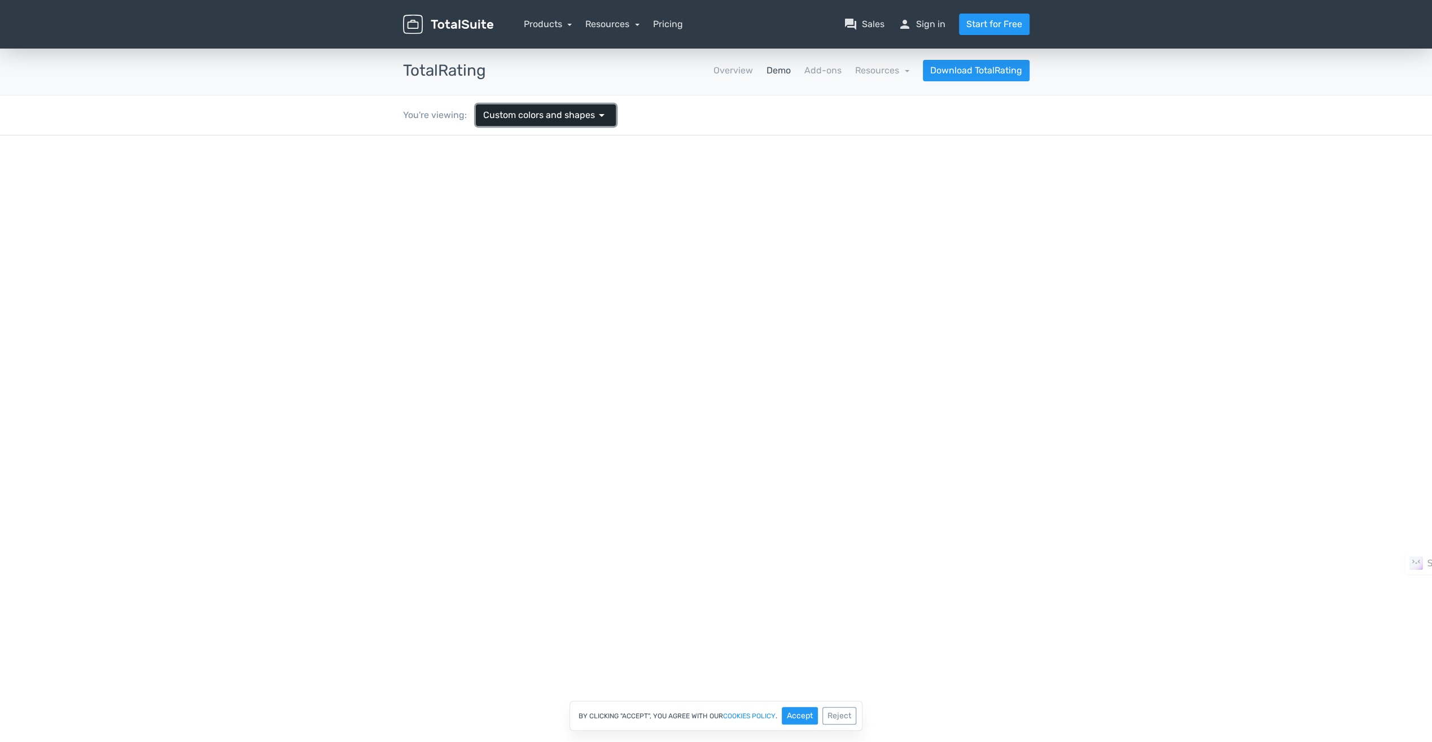
click at [534, 120] on span "Custom colors and shapes" at bounding box center [539, 115] width 112 height 14
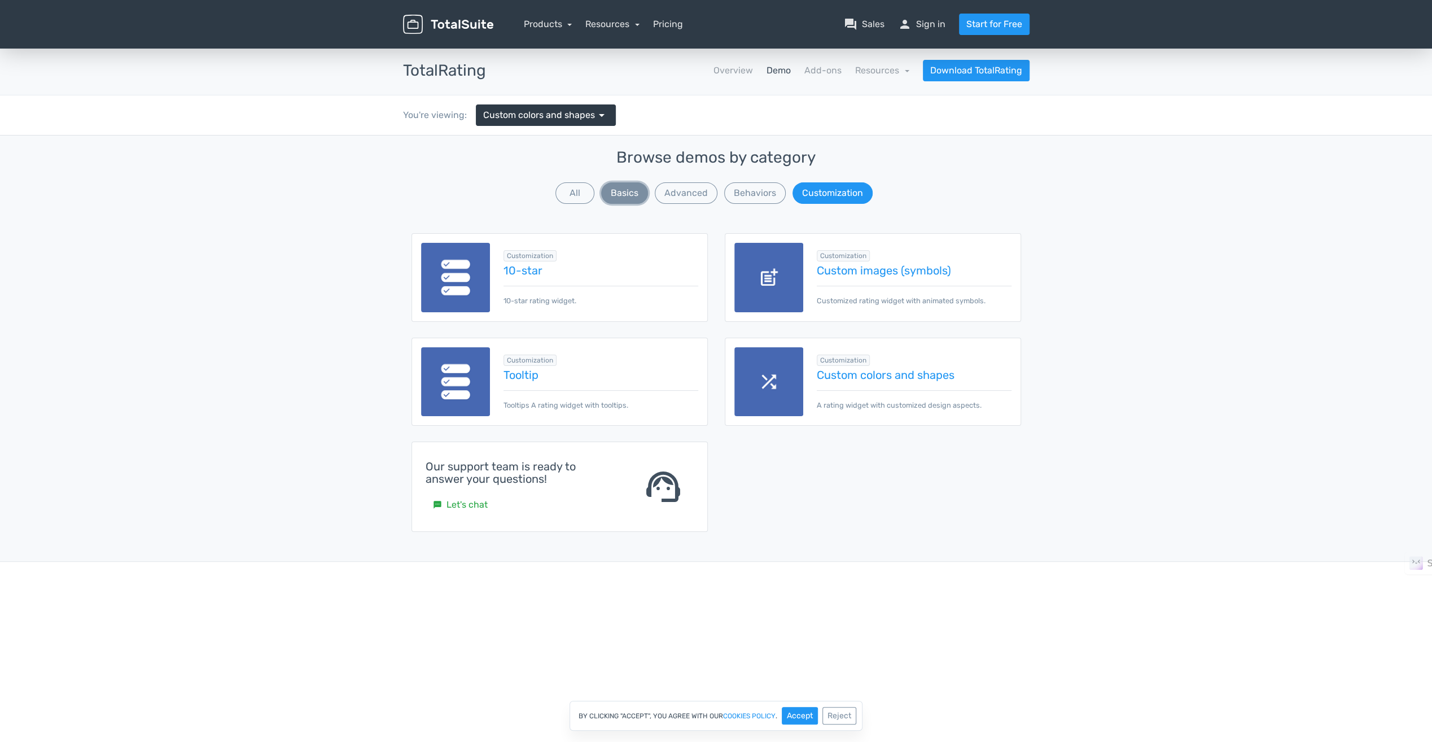
click at [615, 192] on button "Basics" at bounding box center [624, 192] width 47 height 21
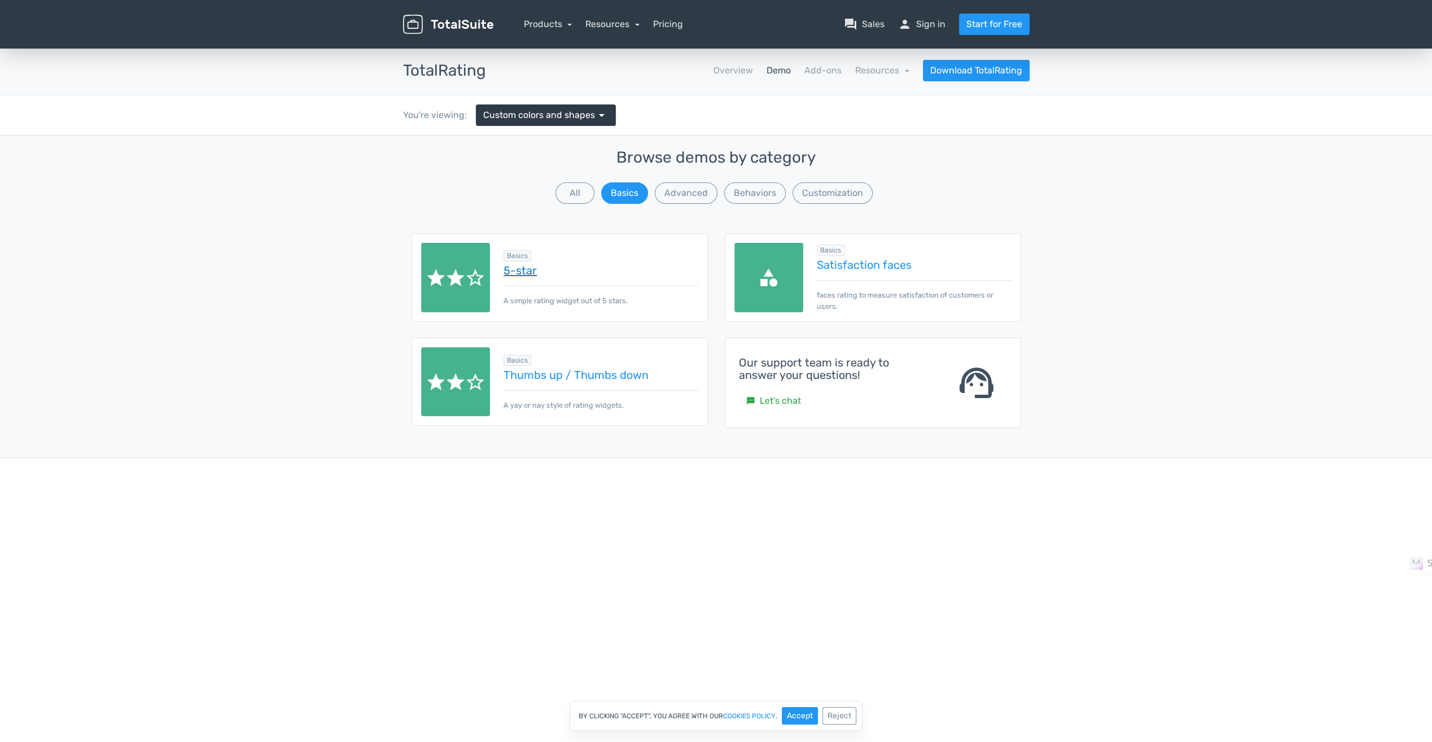
click at [524, 273] on link "5-star" at bounding box center [601, 270] width 194 height 12
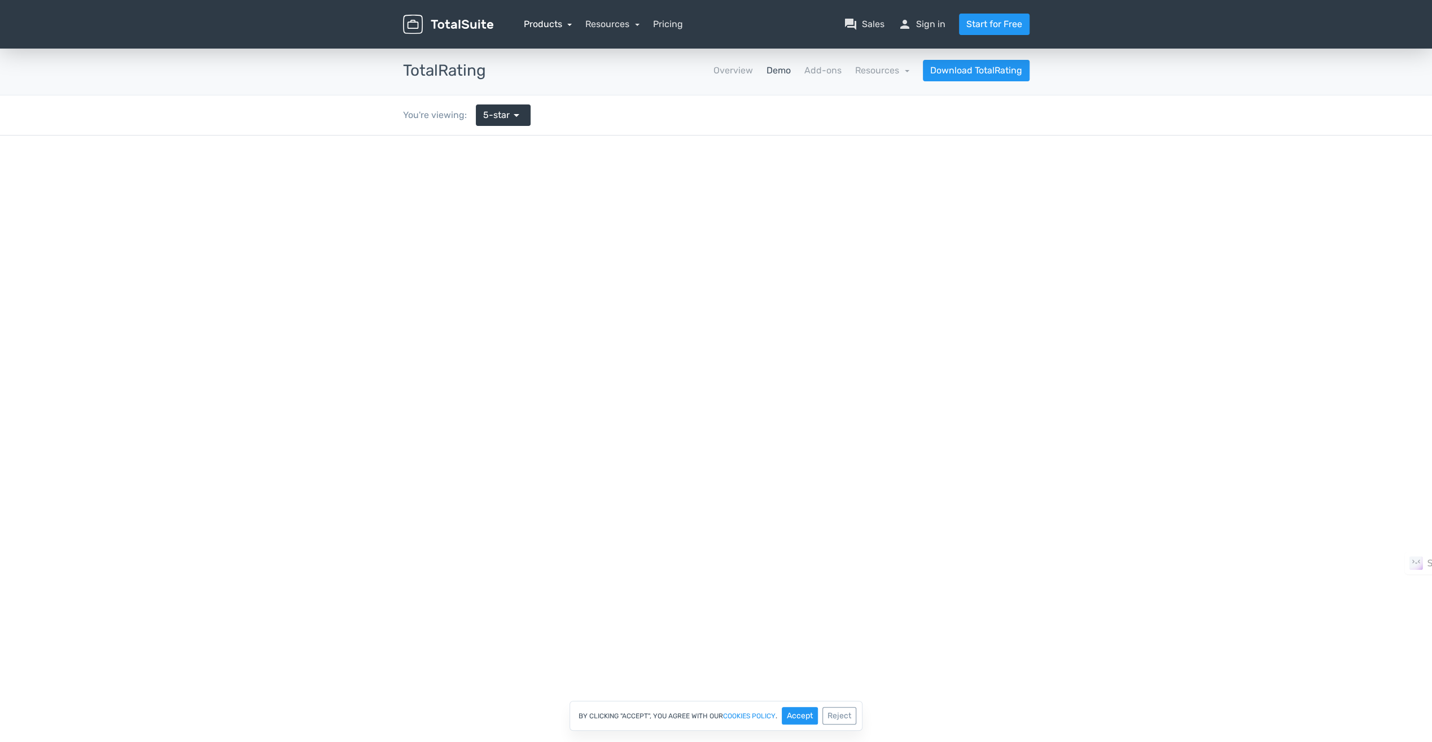
click at [552, 26] on link "Products" at bounding box center [548, 24] width 49 height 11
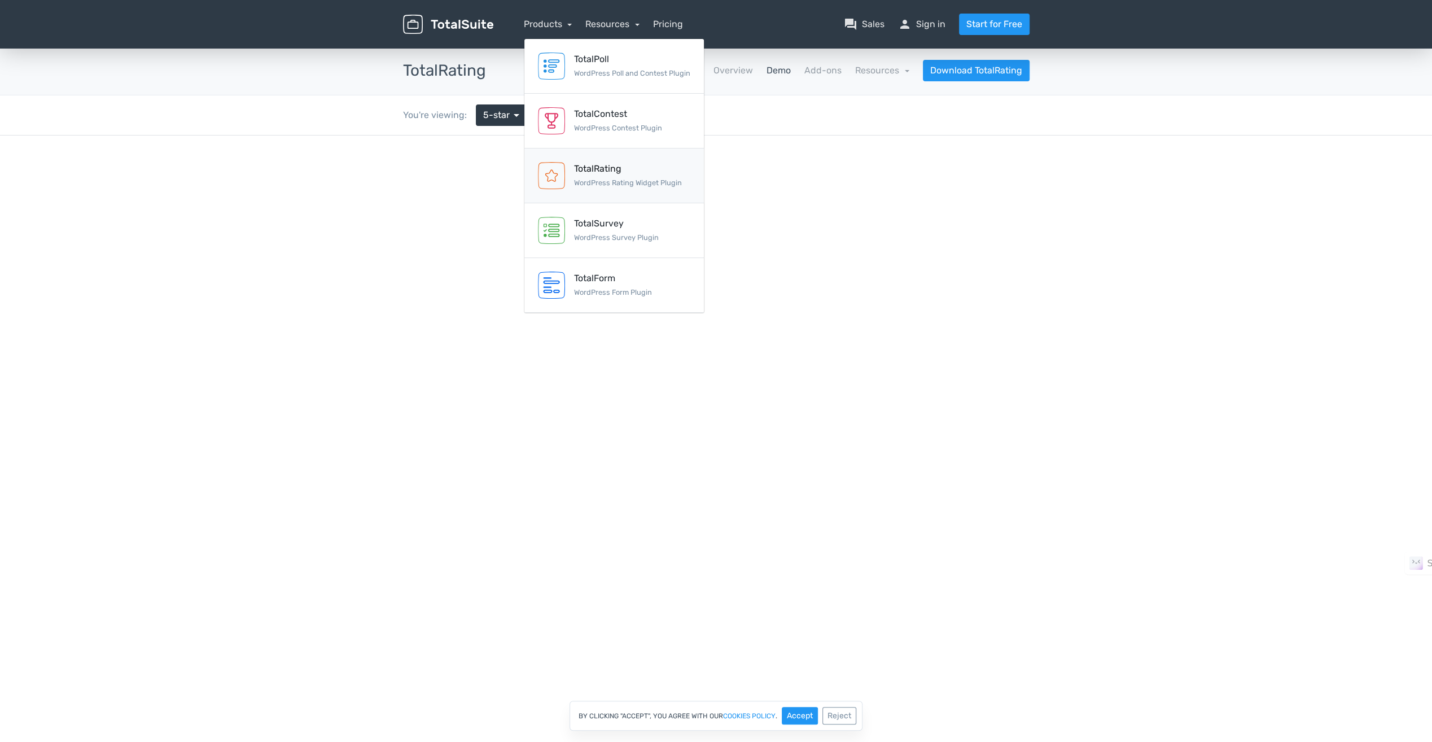
click at [595, 182] on small "WordPress Rating Widget Plugin" at bounding box center [628, 182] width 108 height 8
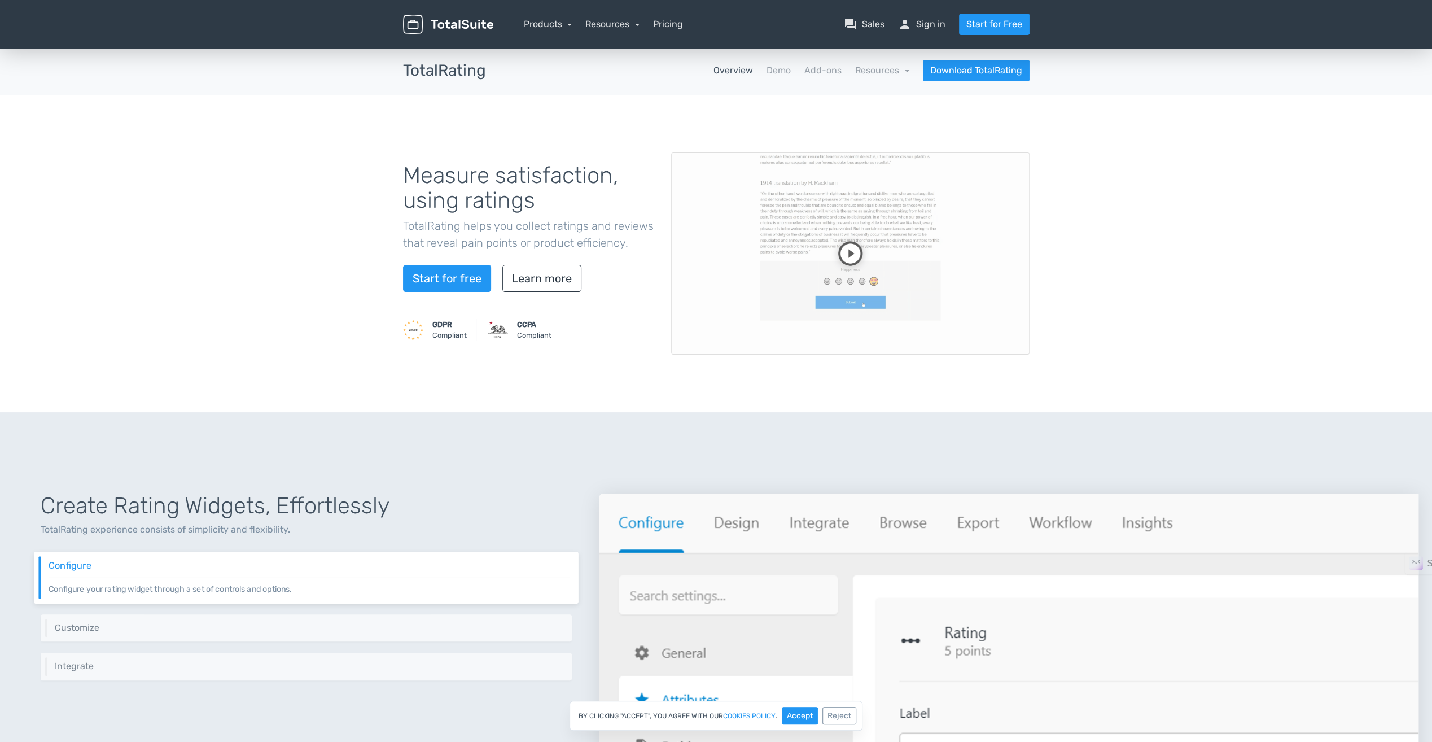
click at [458, 75] on h3 "TotalRating" at bounding box center [444, 70] width 83 height 17
copy h3 "TotalRating"
